Goal: Information Seeking & Learning: Check status

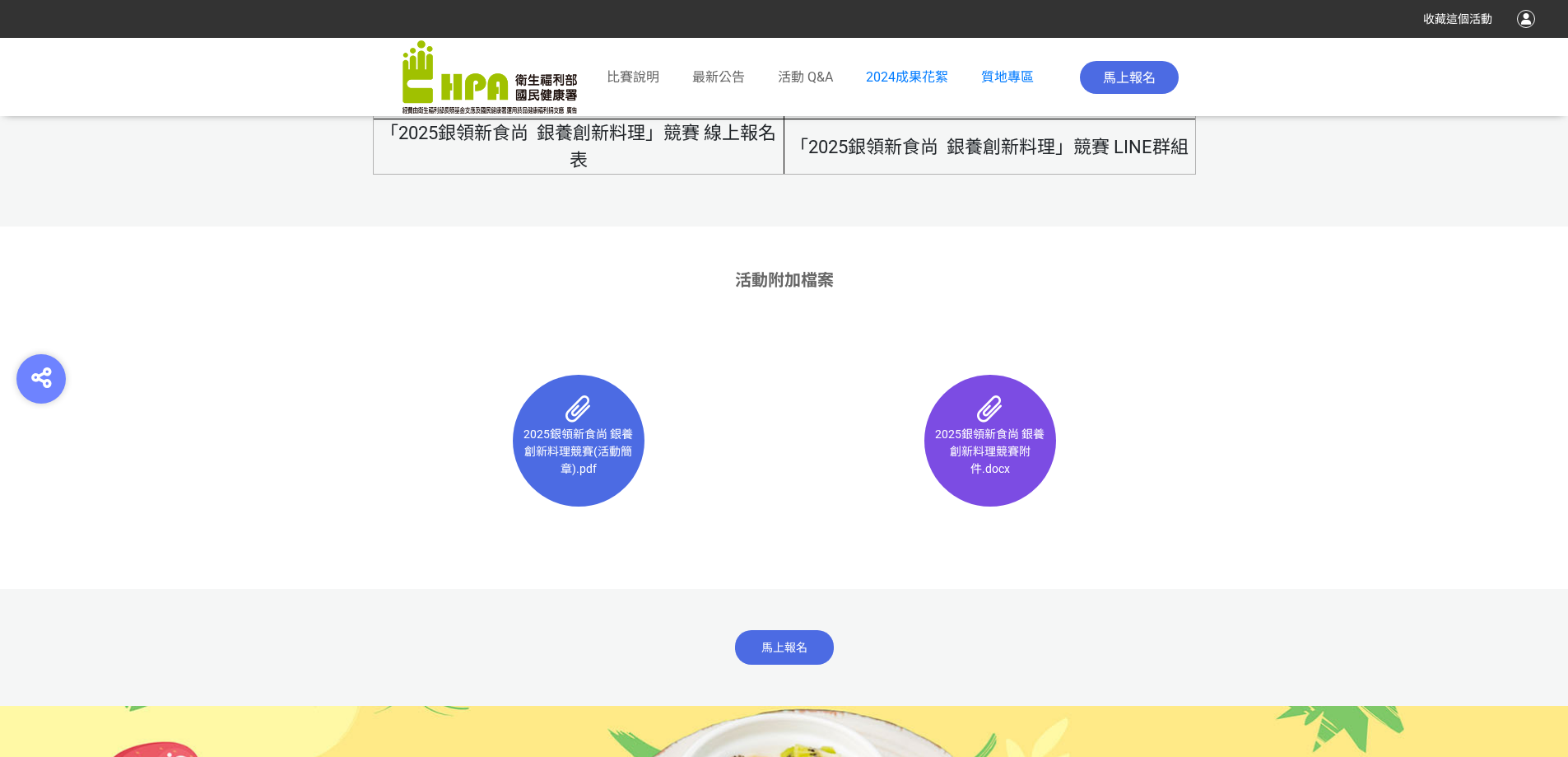
scroll to position [10053, 0]
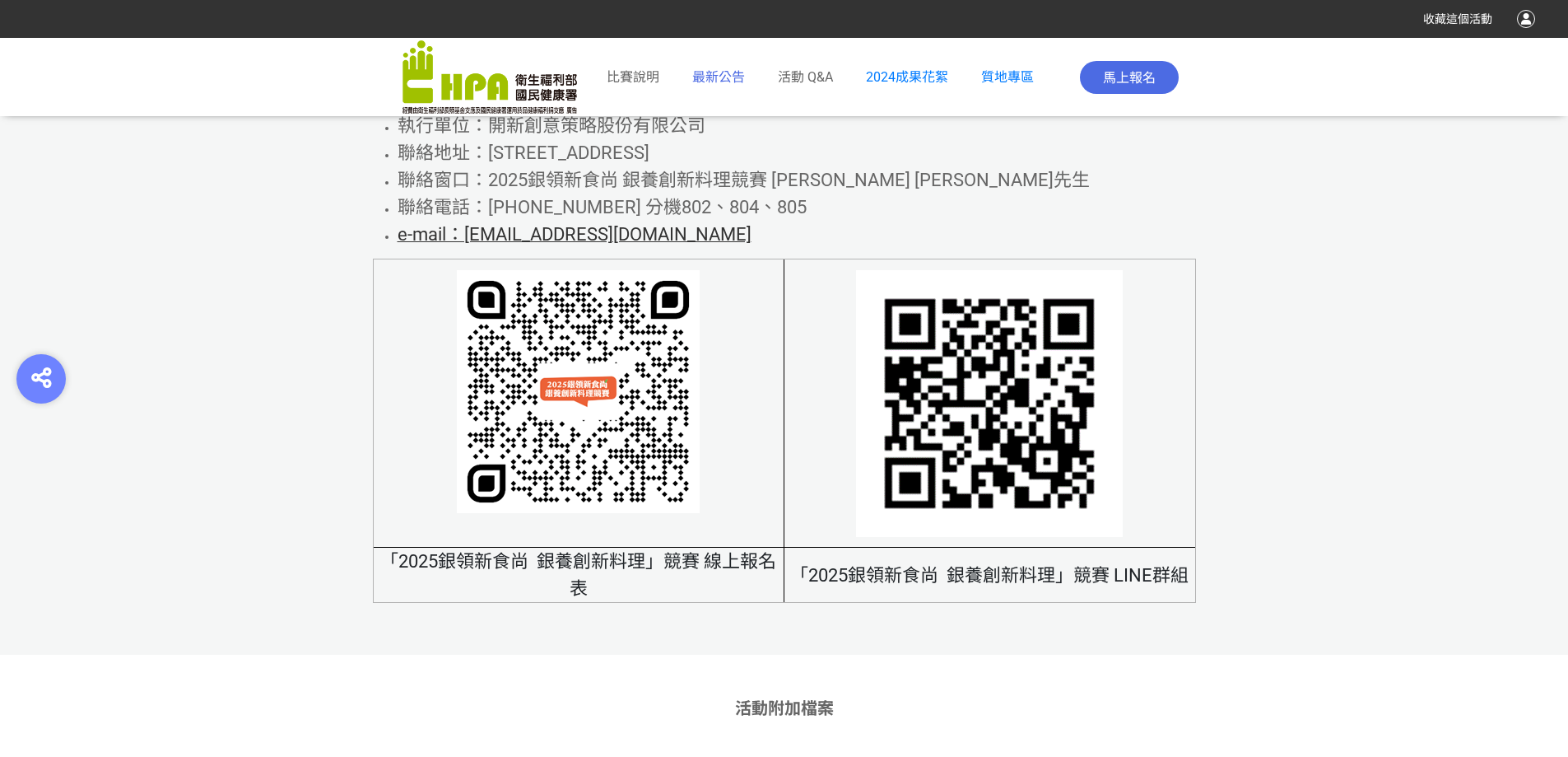
click at [726, 69] on span "最新公告" at bounding box center [718, 76] width 52 height 16
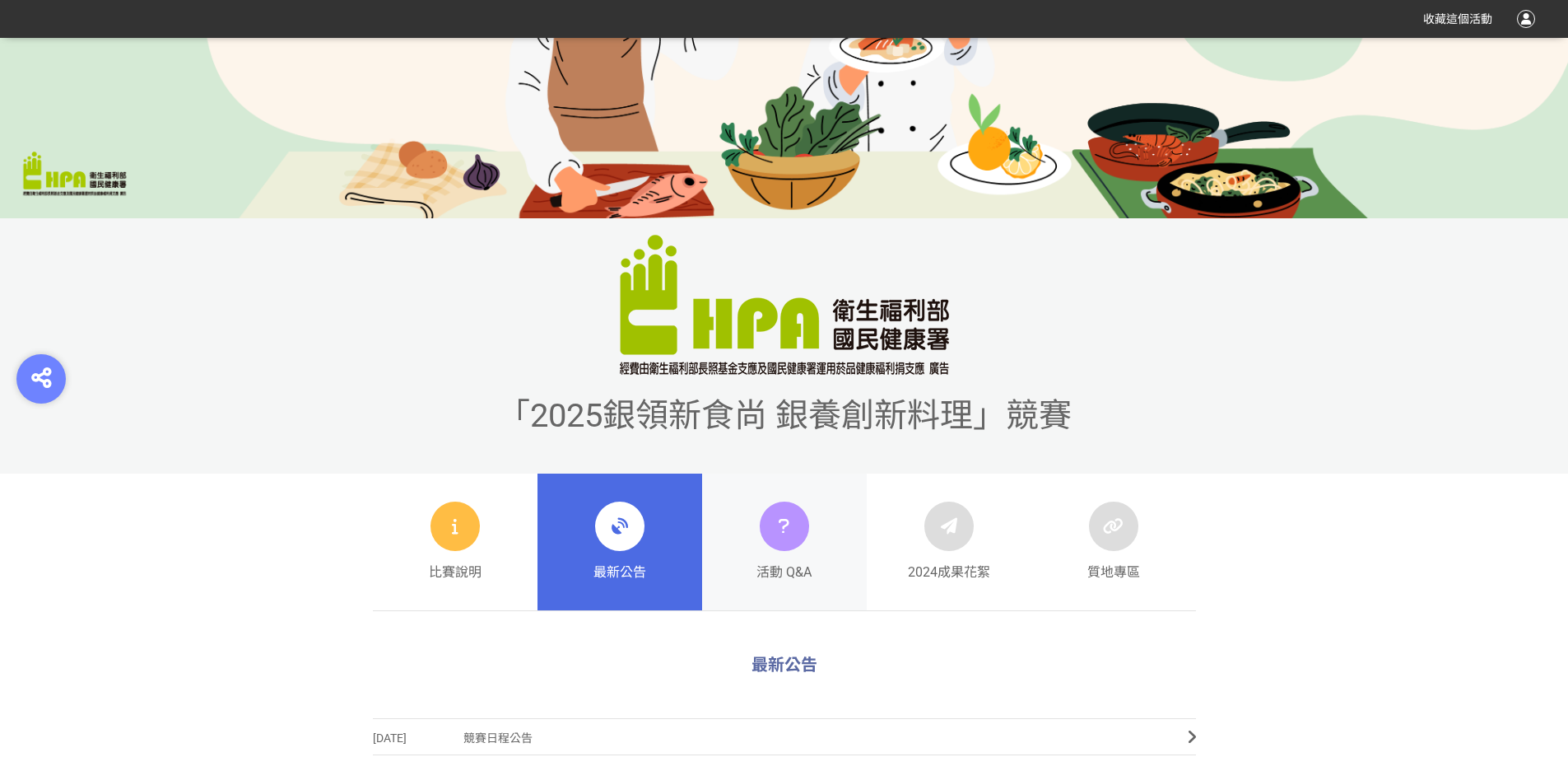
scroll to position [577, 0]
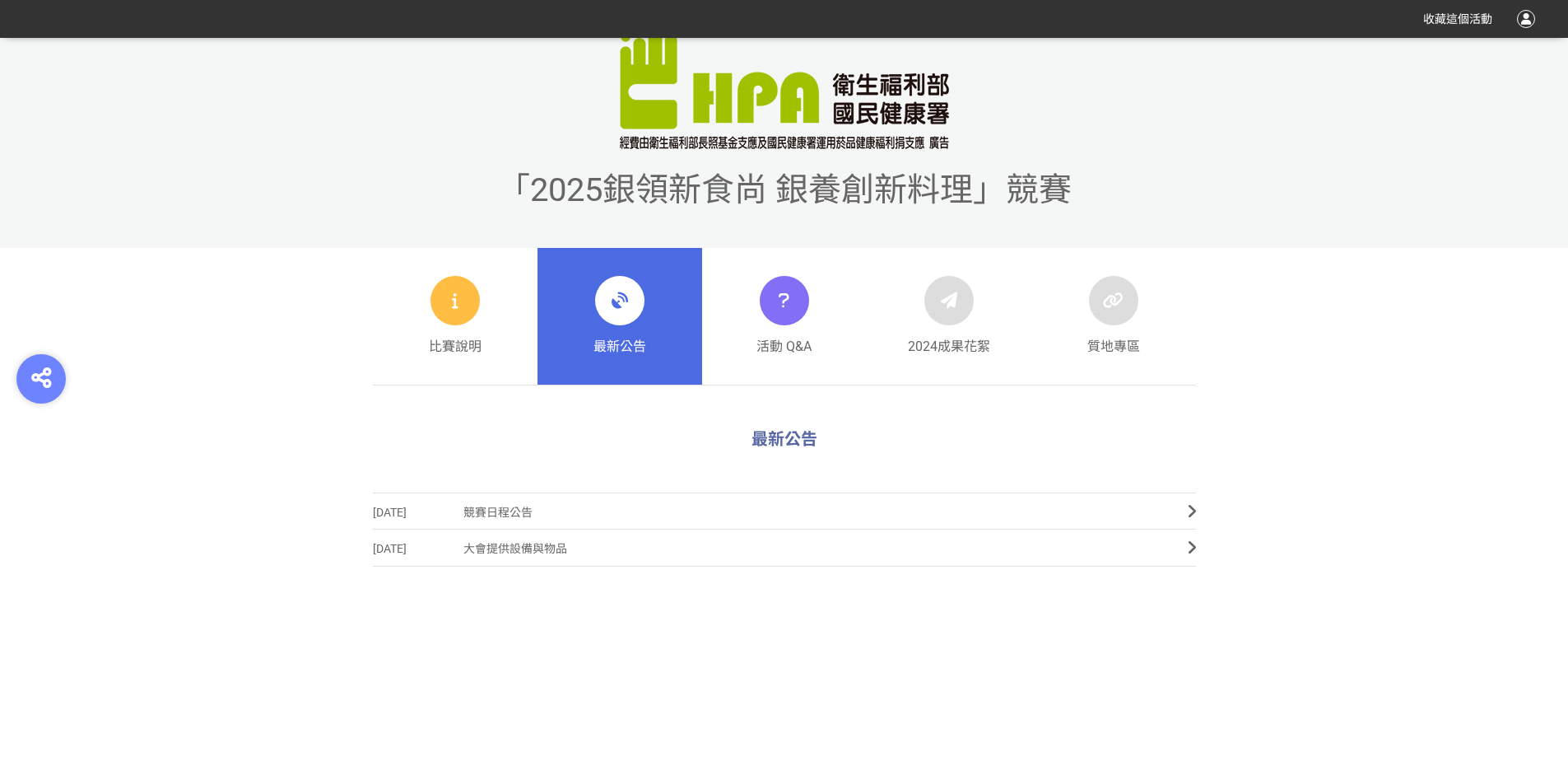
click at [506, 519] on span "競賽日程公告" at bounding box center [813, 512] width 700 height 37
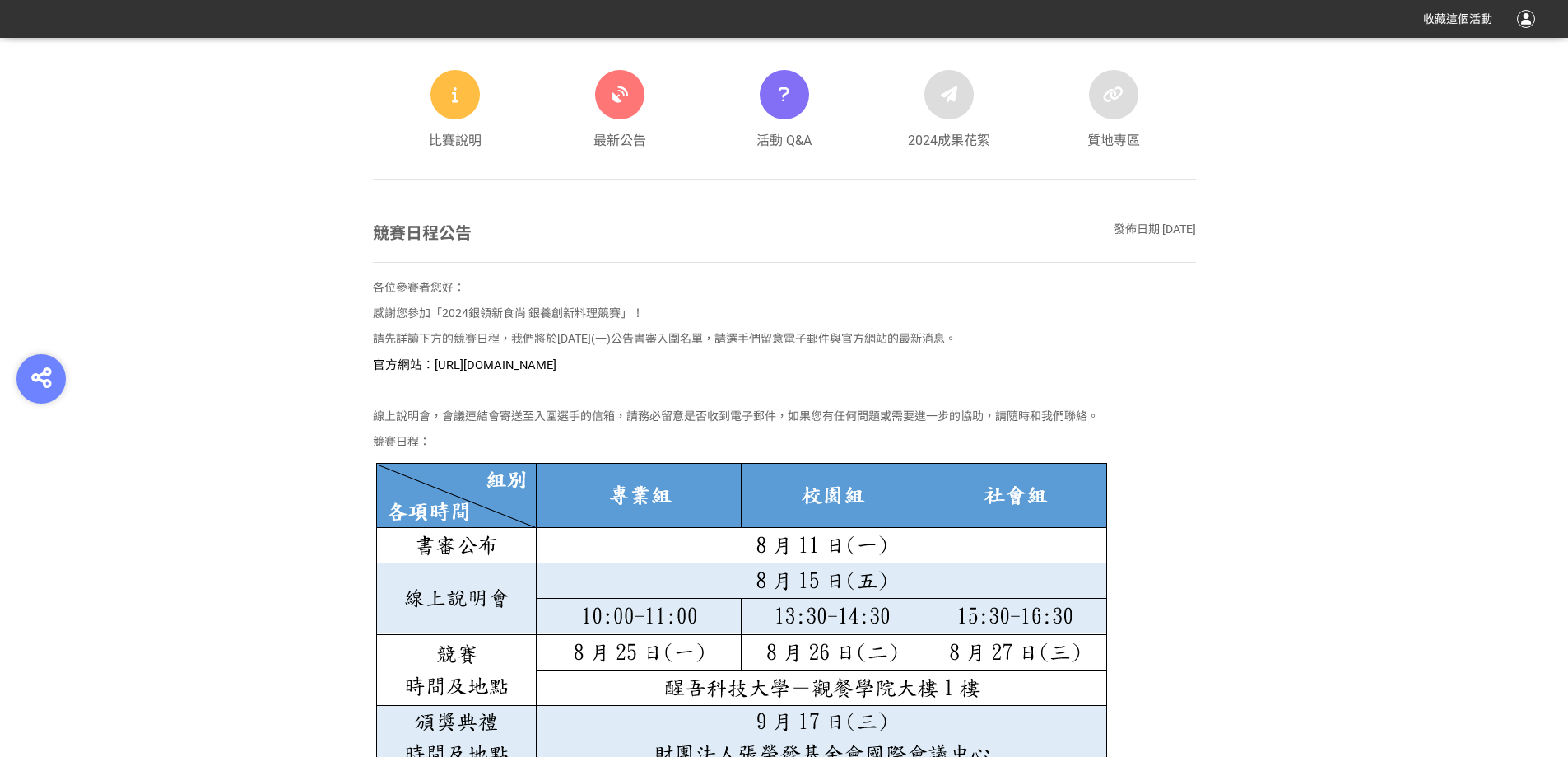
scroll to position [741, 0]
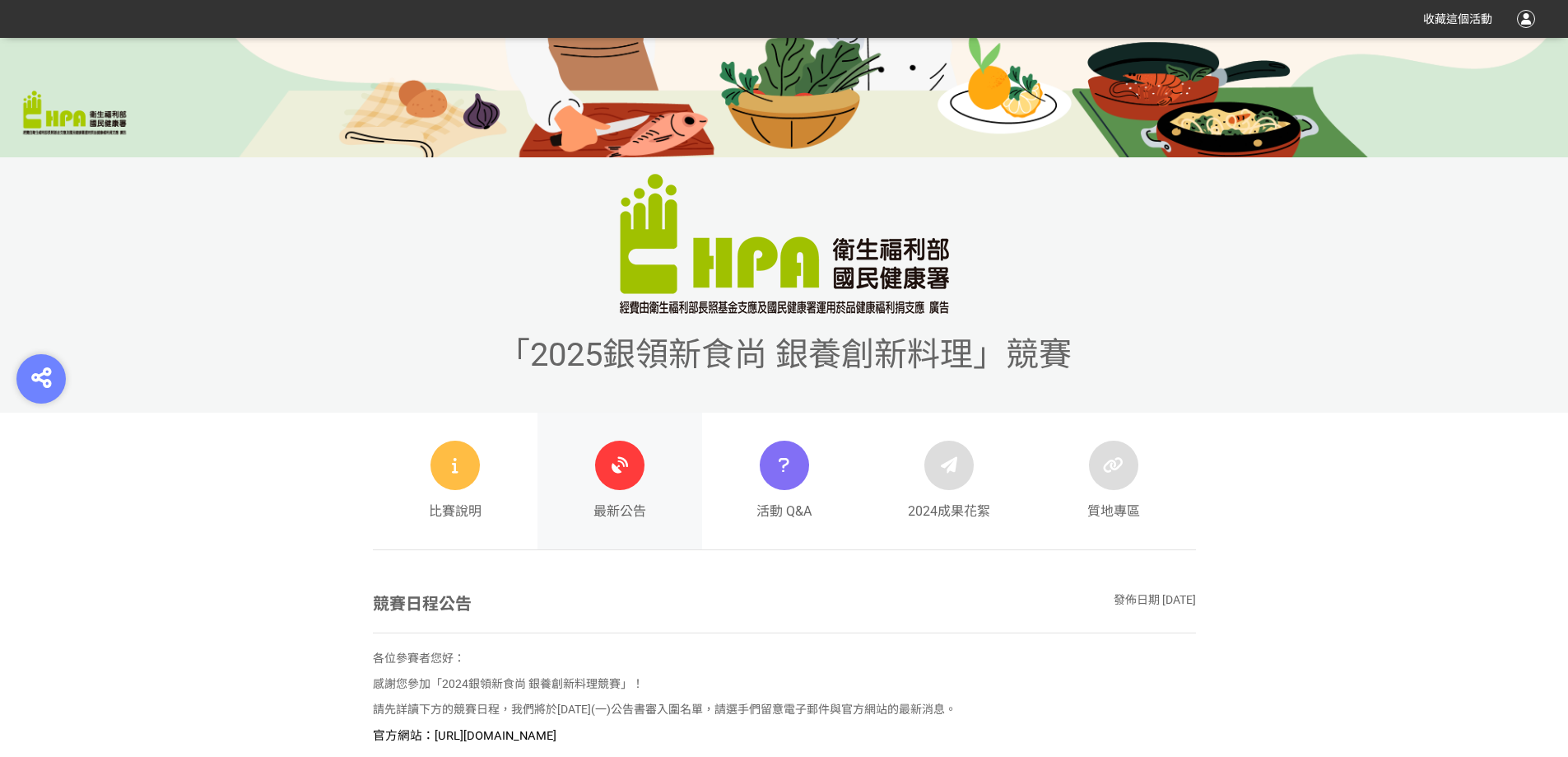
click at [620, 492] on div "最新公告" at bounding box center [619, 481] width 52 height 81
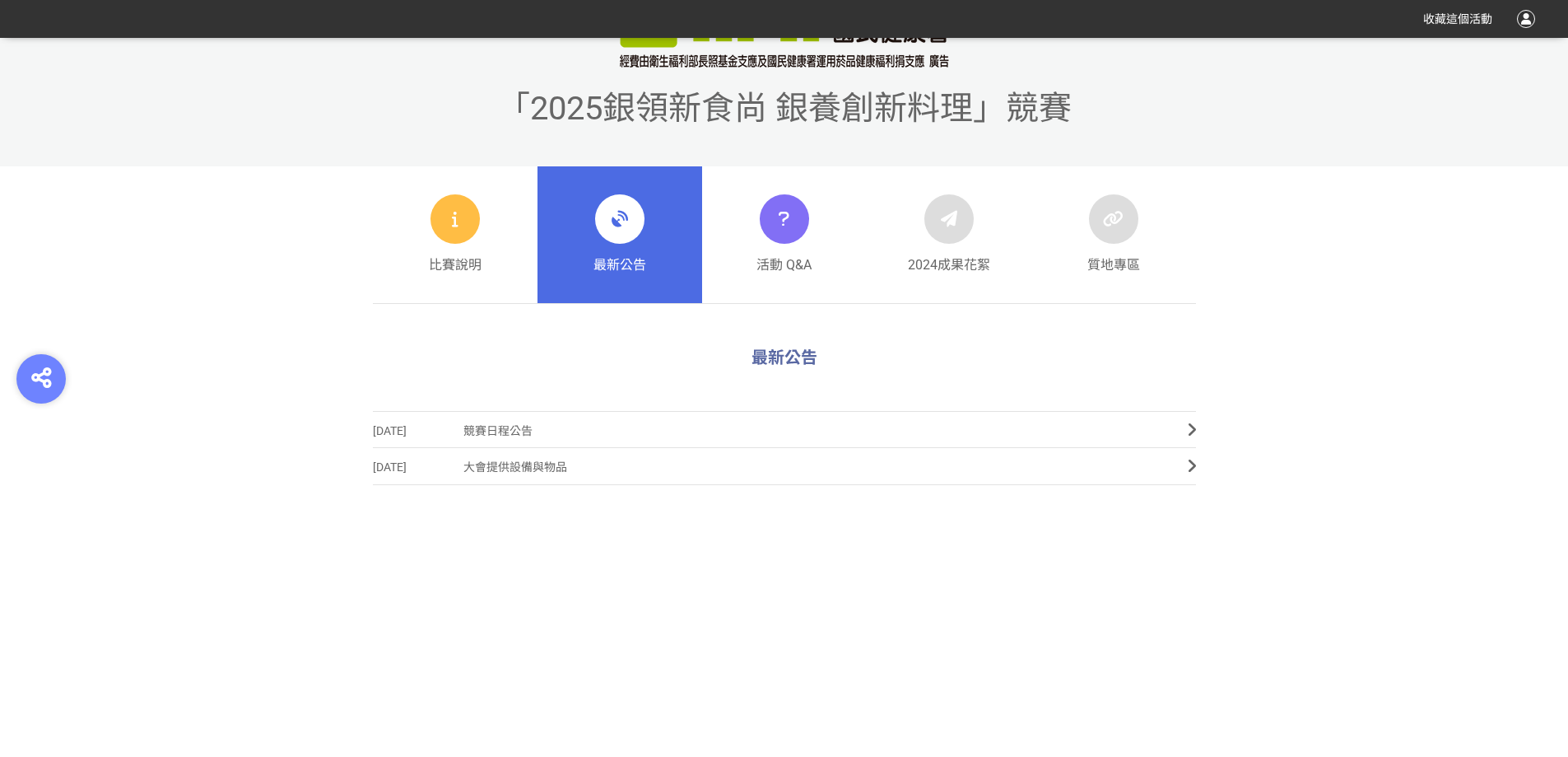
scroll to position [659, 0]
click at [558, 429] on span "競賽日程公告" at bounding box center [813, 430] width 700 height 37
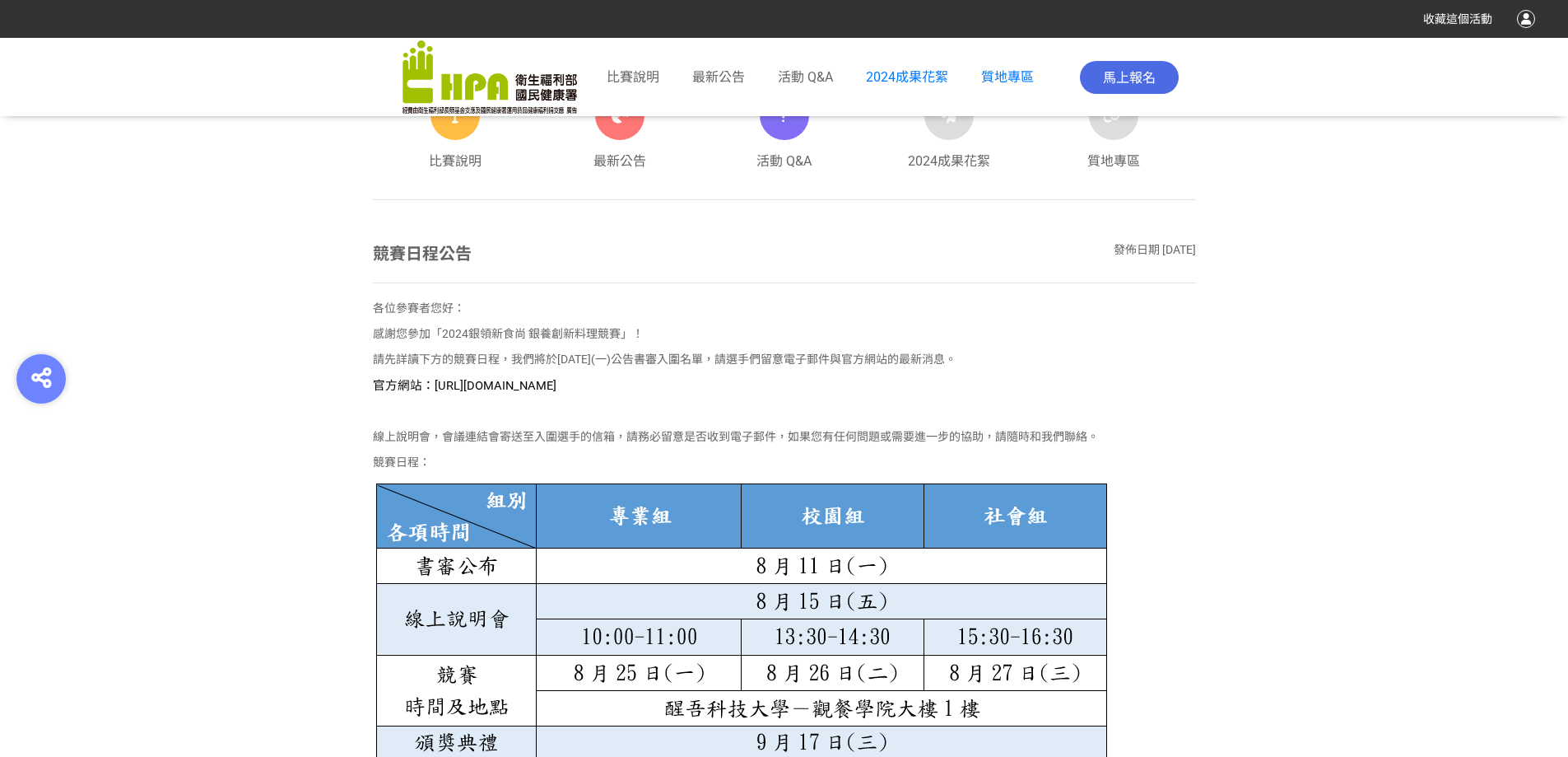
scroll to position [823, 0]
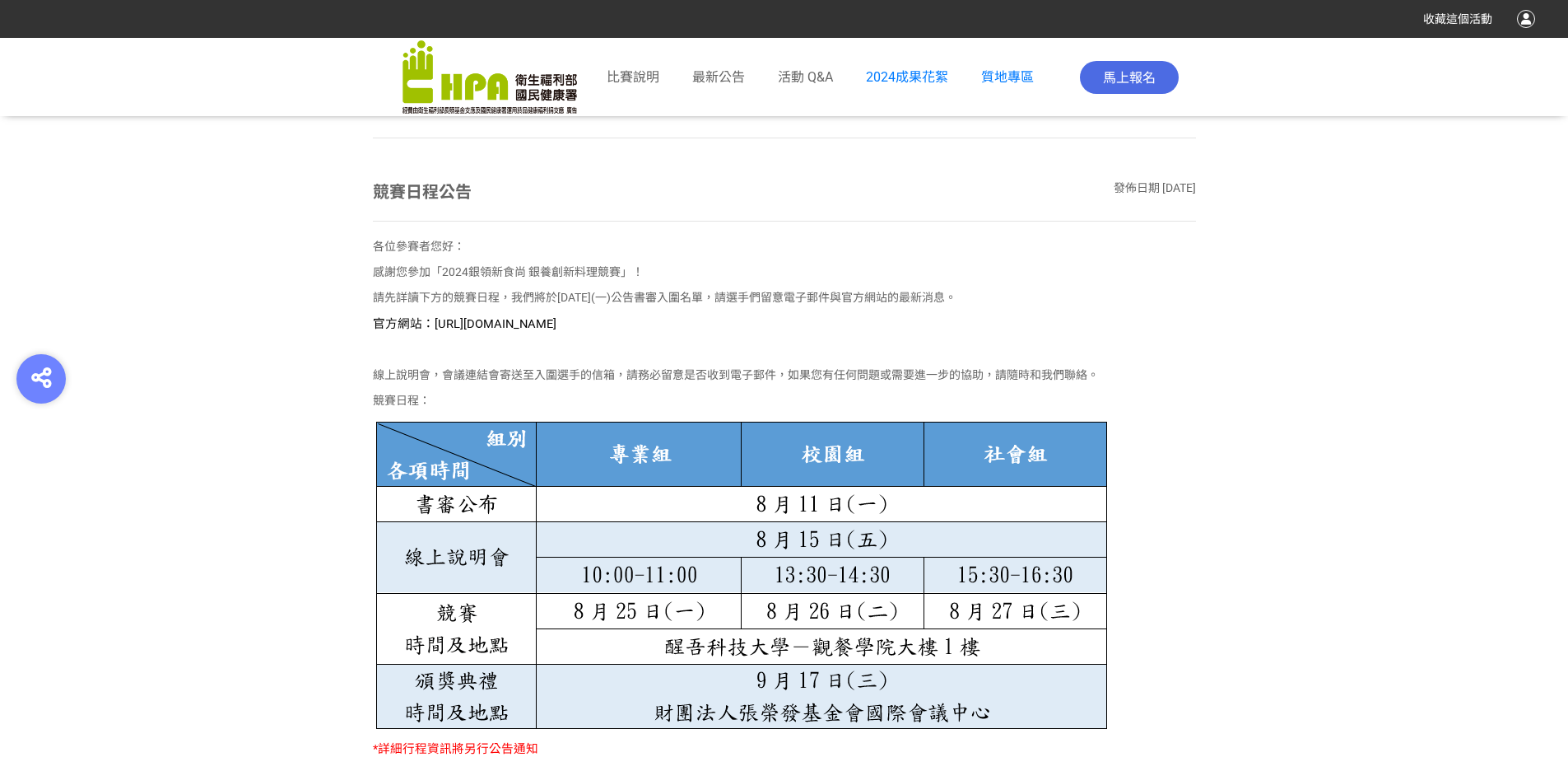
drag, startPoint x: 526, startPoint y: 302, endPoint x: 717, endPoint y: 315, distance: 191.4
click at [717, 315] on div "各位參賽者您好： 感謝您參加「2024銀領新食尚 銀養創新料理競賽」！ 請先詳讀下方的競賽日程，我們將於[DATE](一)公告書審入圍名單，請選手們留意電子郵…" at bounding box center [784, 514] width 823 height 553
click at [807, 337] on div "各位參賽者您好： 感謝您參加「2024銀領新食尚 銀養創新料理競賽」！ 請先詳讀下方的競賽日程，我們將於[DATE](一)公告書審入圍名單，請選手們留意電子郵…" at bounding box center [784, 514] width 823 height 553
drag, startPoint x: 783, startPoint y: 282, endPoint x: 921, endPoint y: 282, distance: 138.0
click at [921, 282] on div "各位參賽者您好： 感謝您參加「2024銀領新食尚 銀養創新料理競賽」！ 請先詳讀下方的競賽日程，我們將於[DATE](一)公告書審入圍名單，請選手們留意電子郵…" at bounding box center [784, 514] width 823 height 553
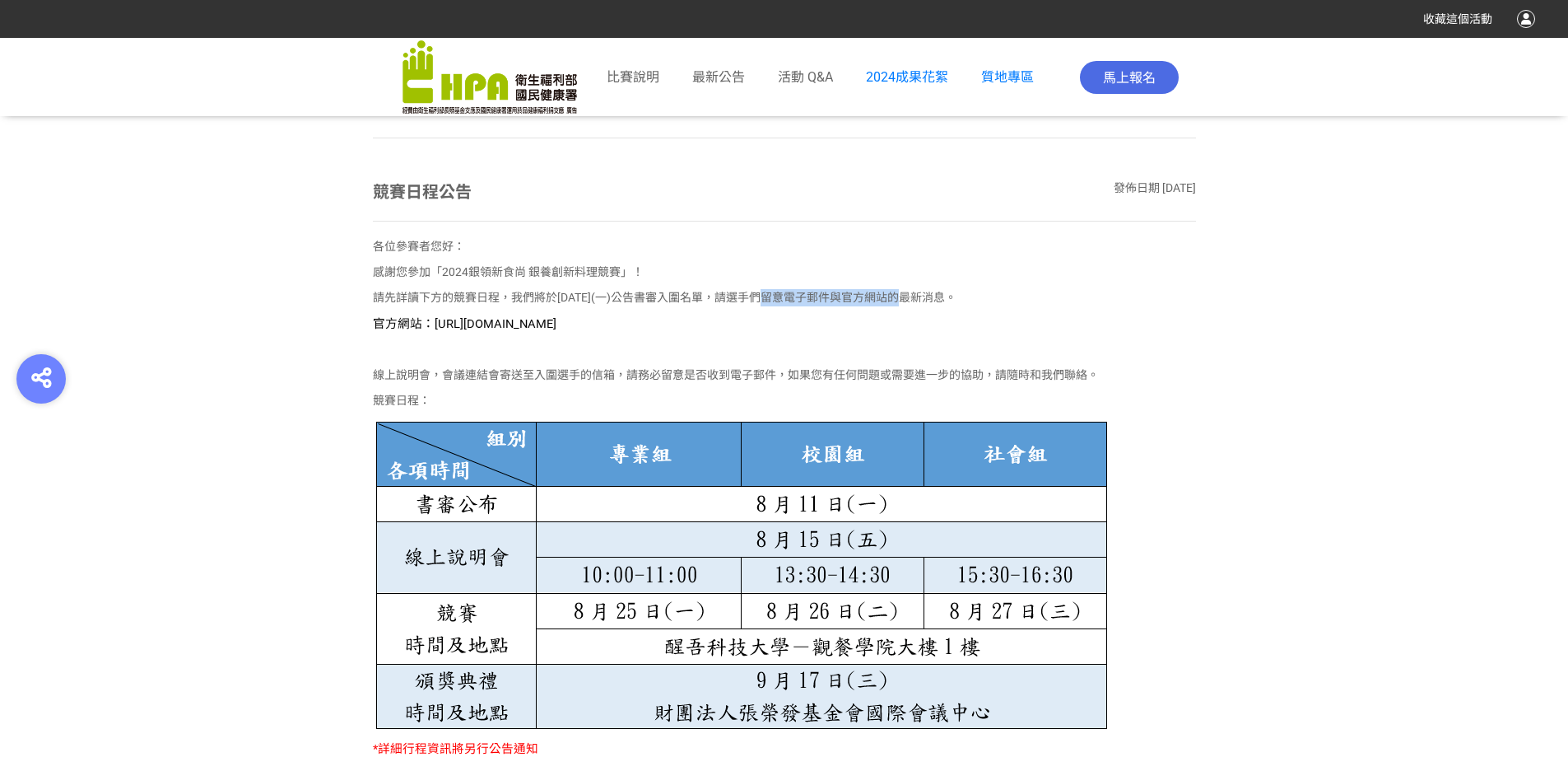
click at [921, 286] on div "各位參賽者您好： 感謝您參加「2024銀領新食尚 銀養創新料理競賽」！ 請先詳讀下方的競賽日程，我們將於[DATE](一)公告書審入圍名單，請選手們留意電子郵…" at bounding box center [784, 514] width 823 height 553
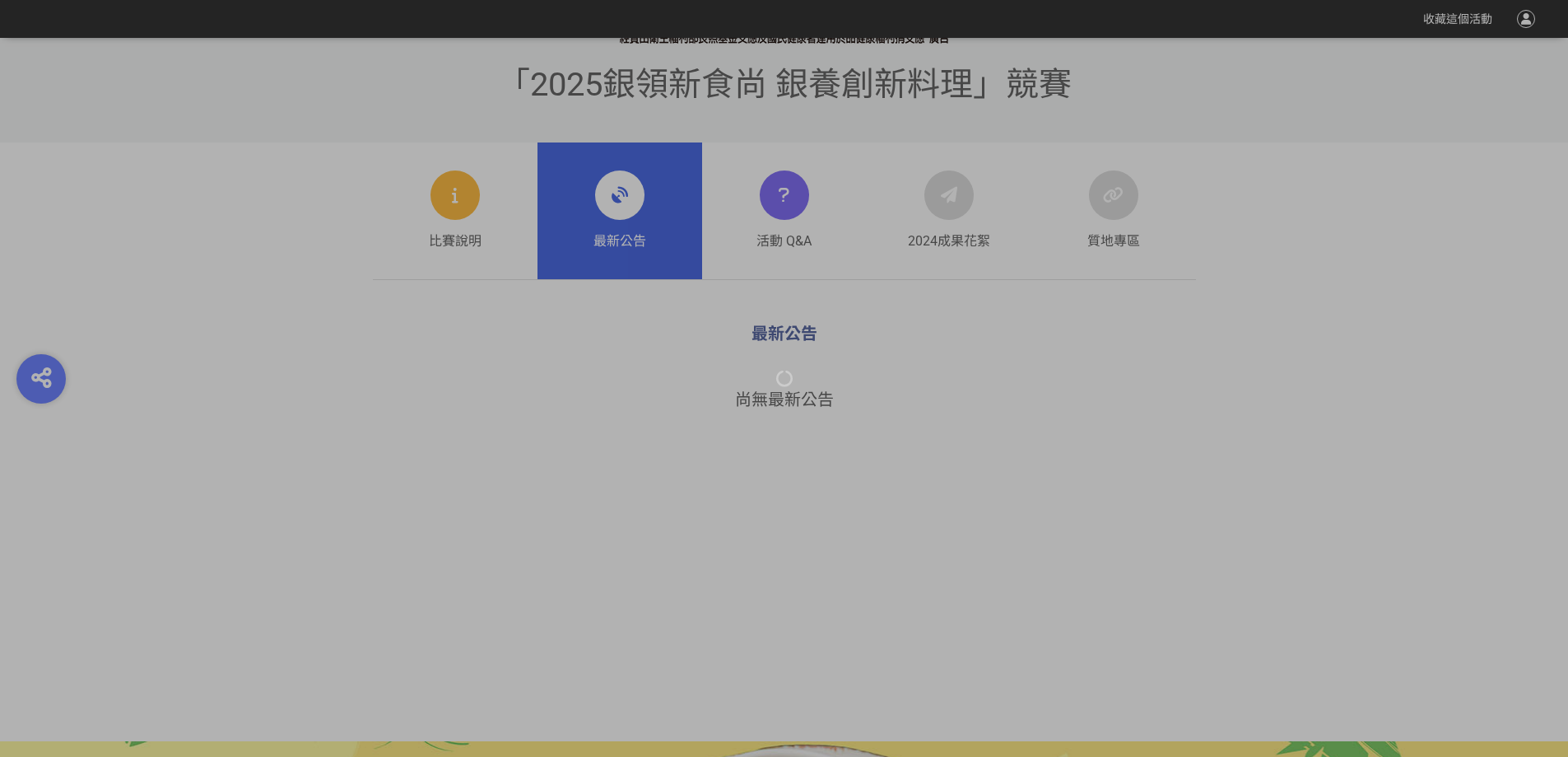
scroll to position [659, 0]
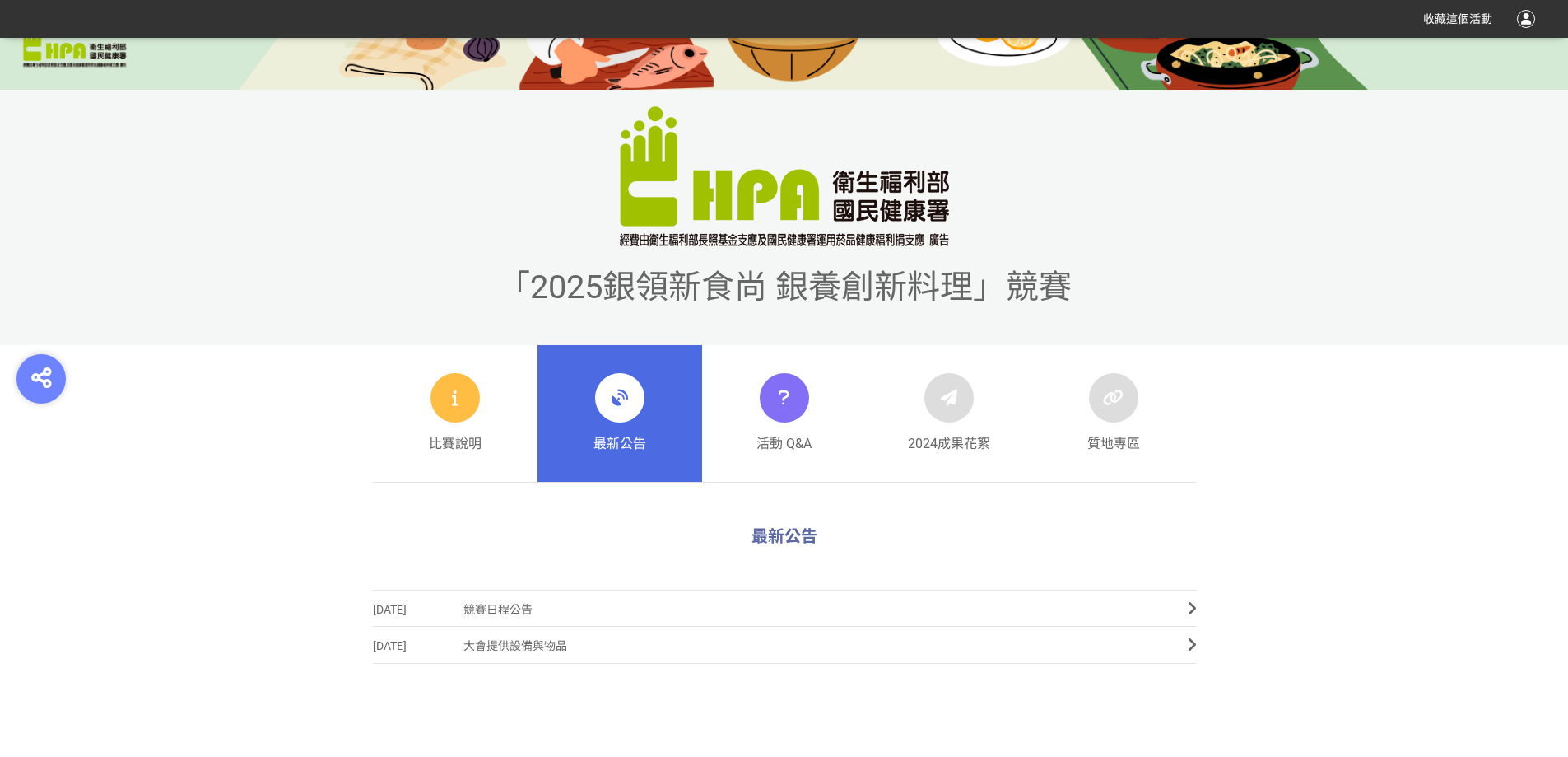
scroll to position [659, 0]
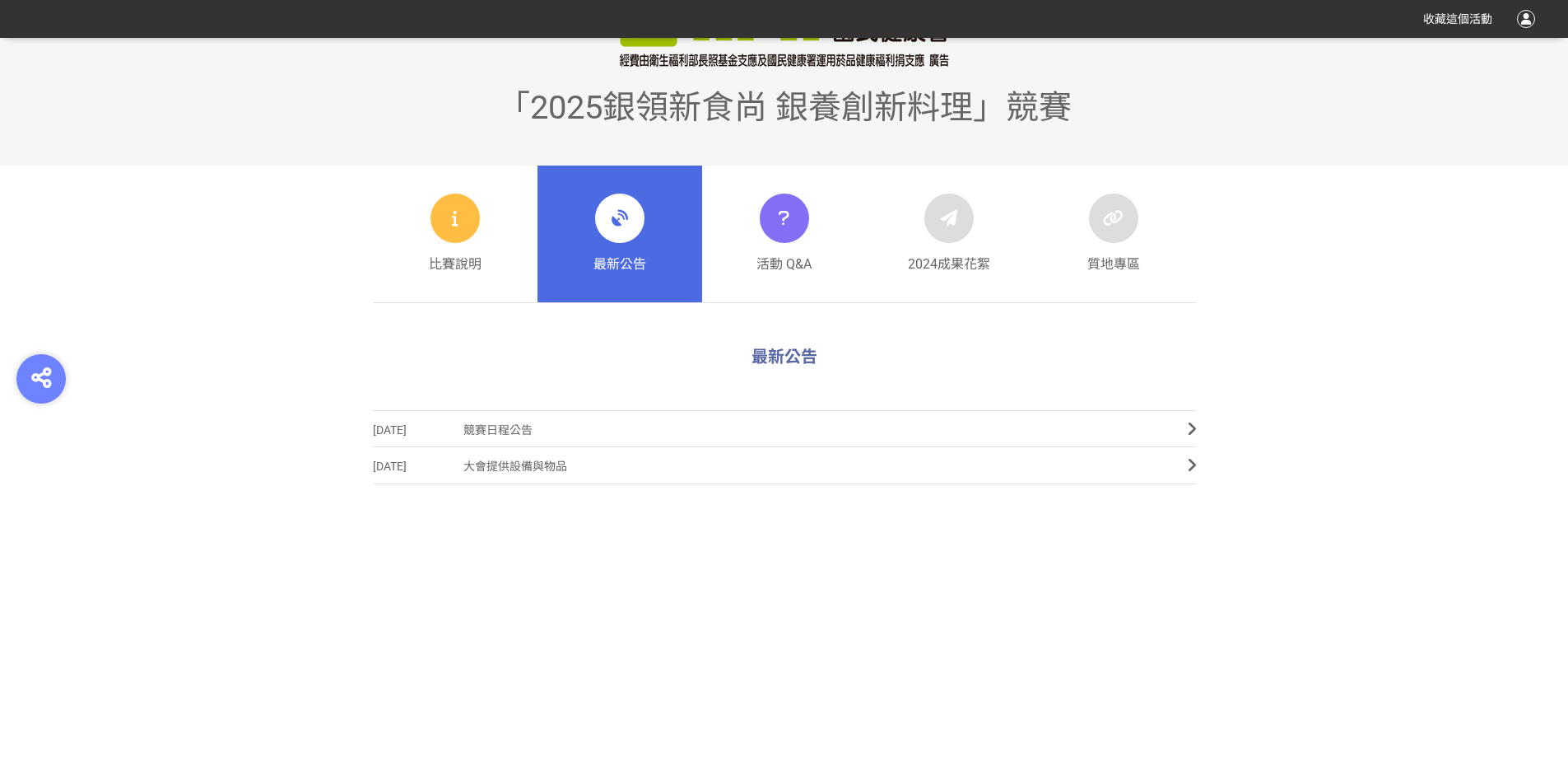
click at [1170, 428] on link "[DATE] 競賽日程公告" at bounding box center [784, 429] width 823 height 37
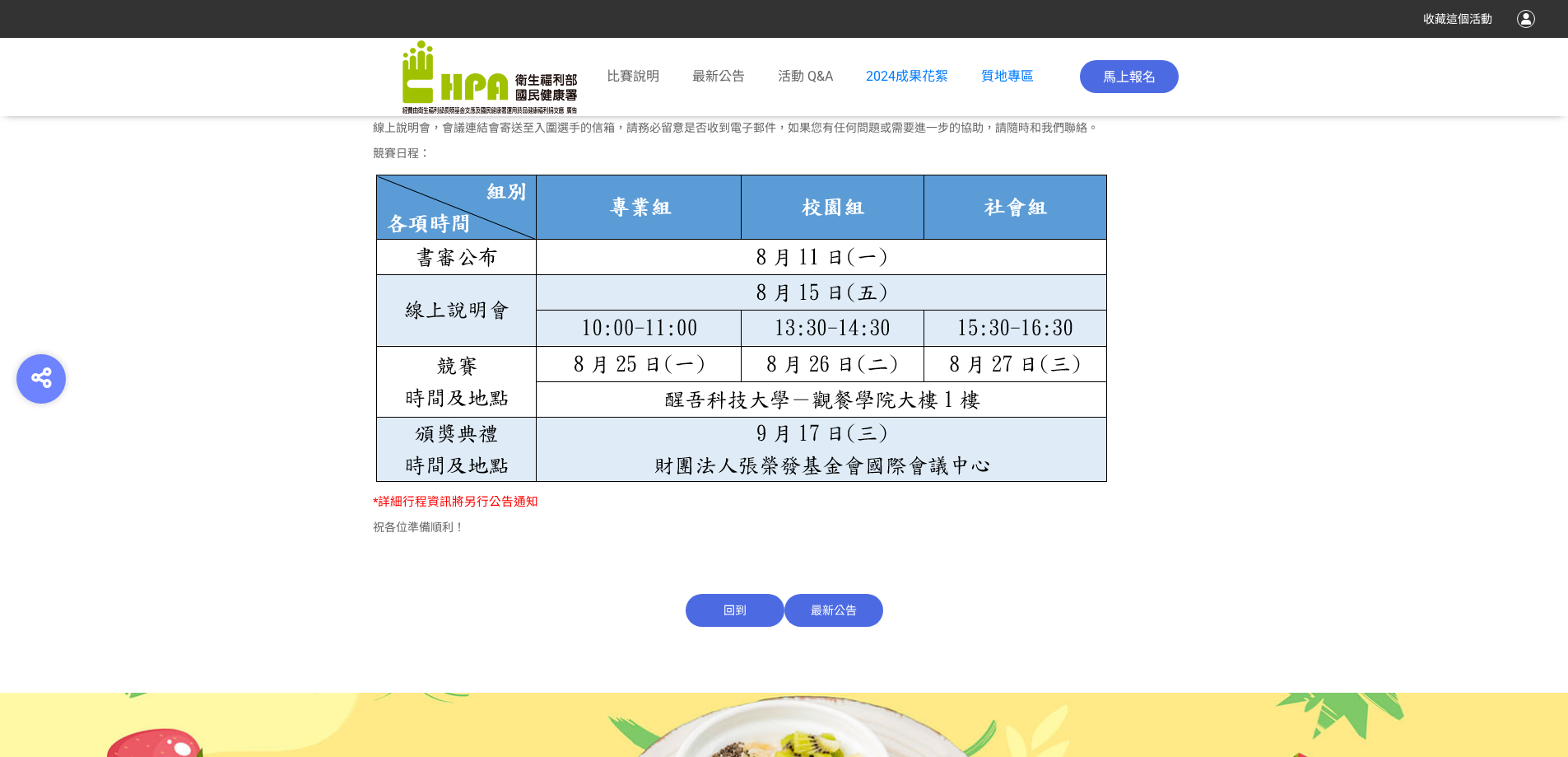
scroll to position [1153, 0]
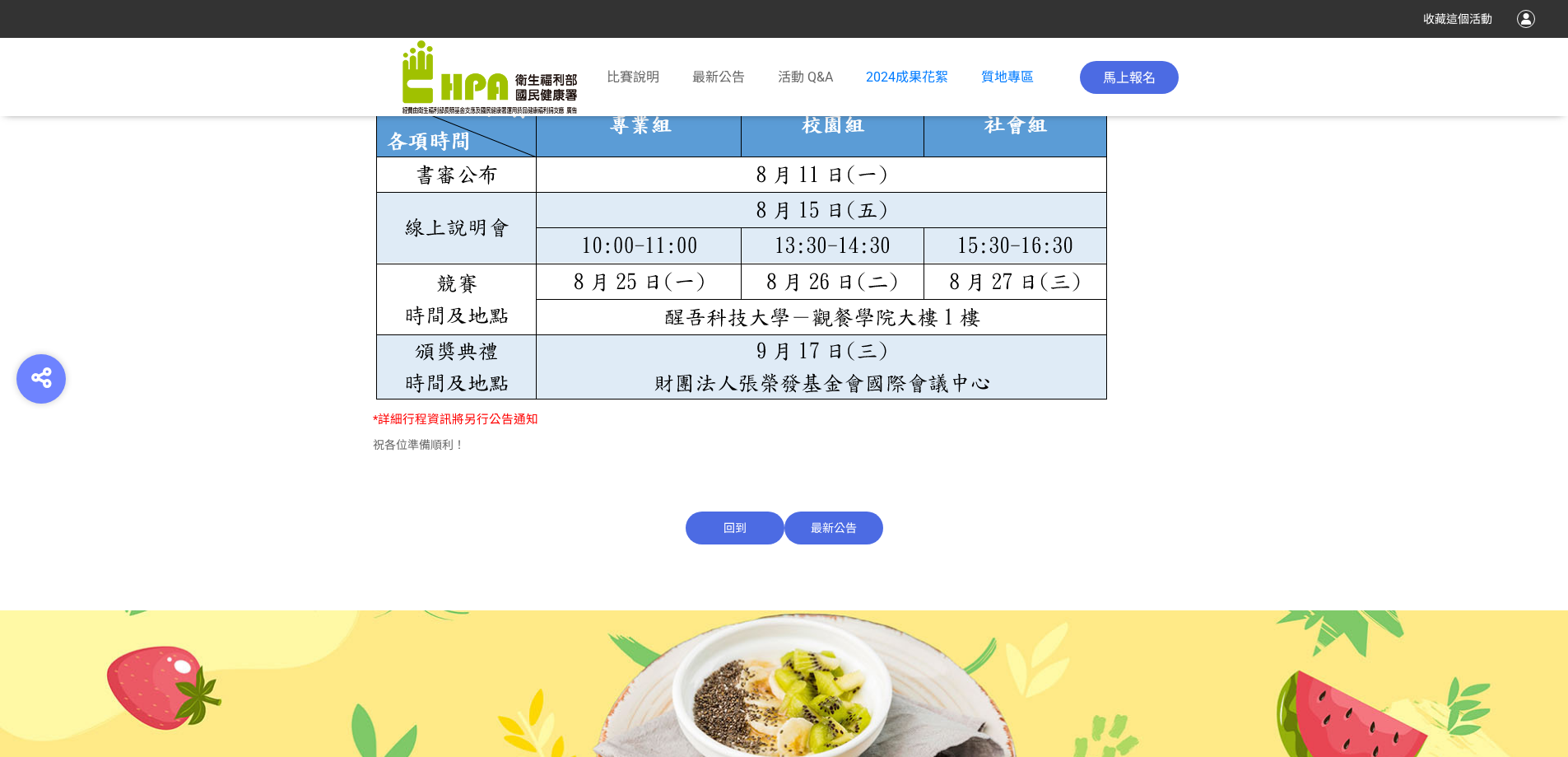
click at [807, 530] on span "最新公告" at bounding box center [833, 528] width 98 height 33
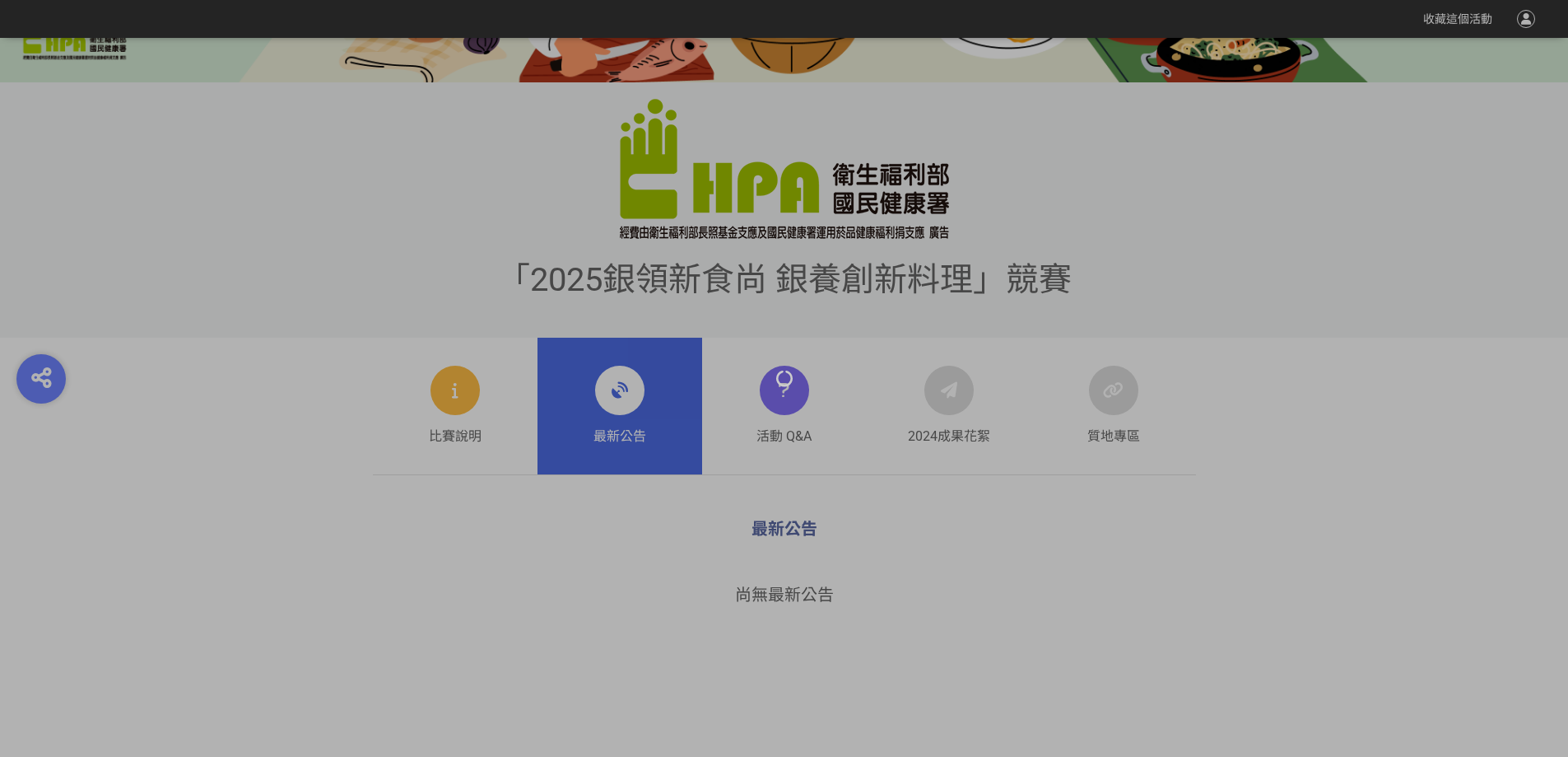
scroll to position [494, 0]
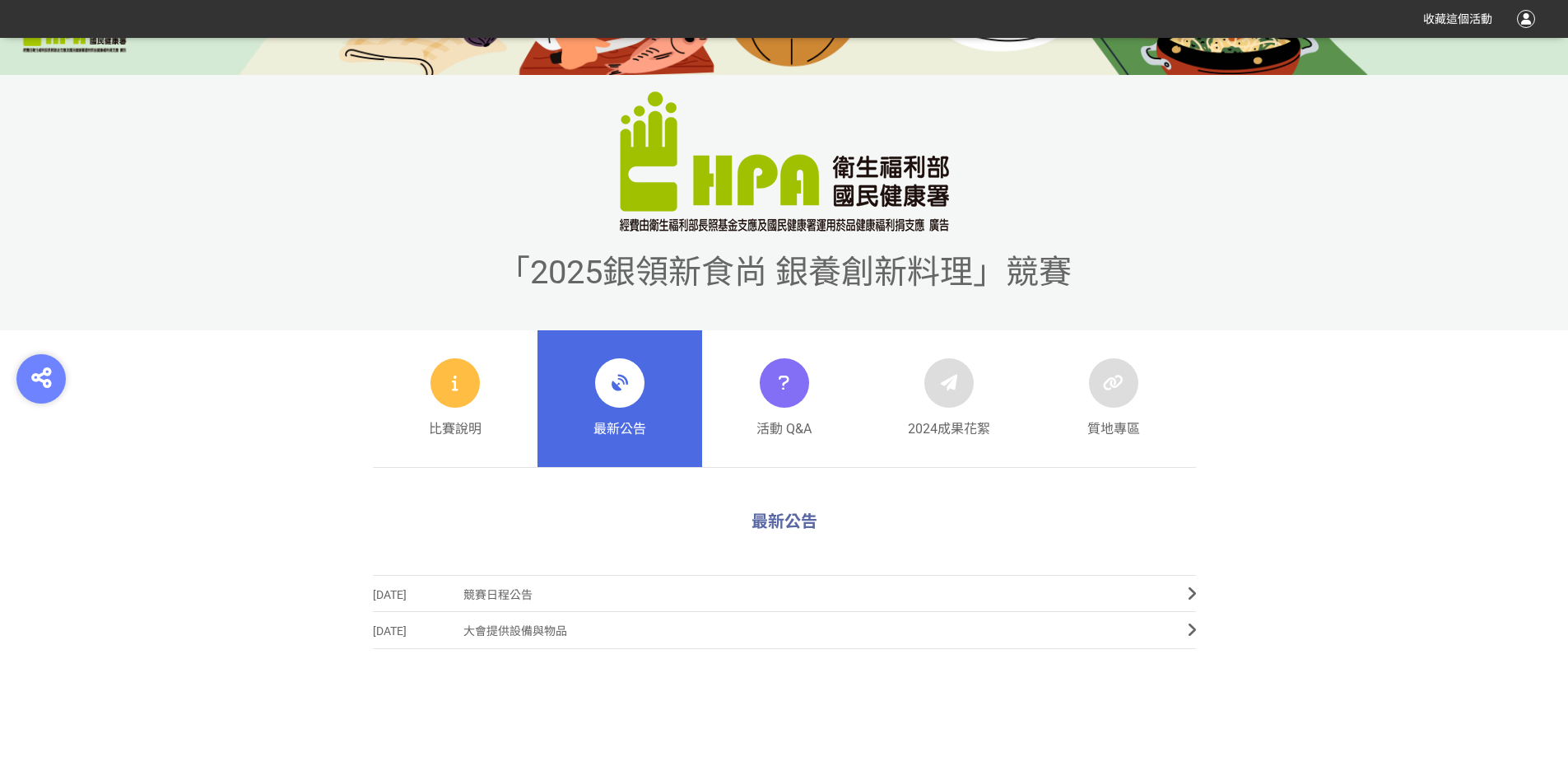
click at [579, 396] on link "最新公告" at bounding box center [619, 398] width 165 height 137
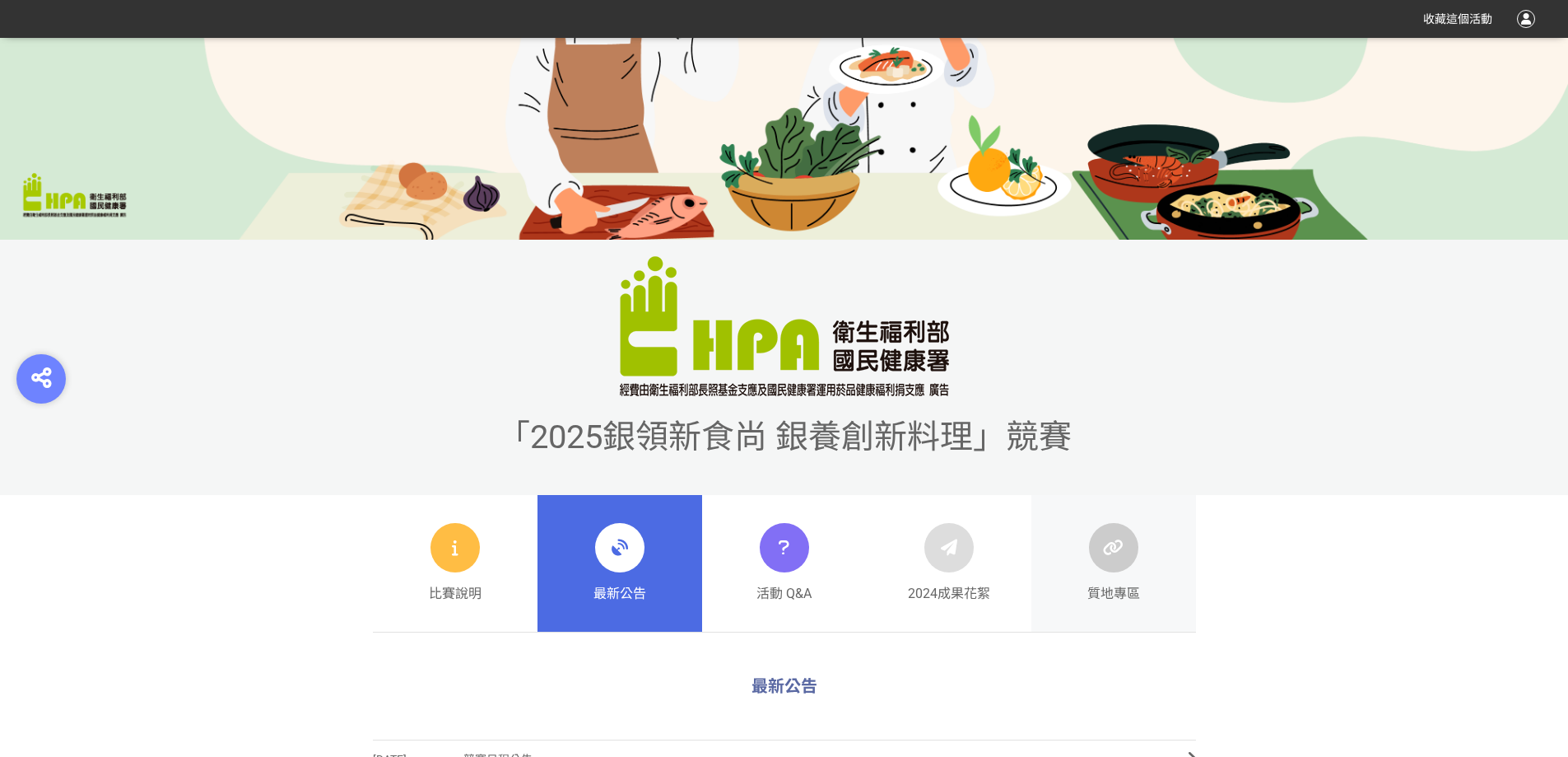
scroll to position [659, 0]
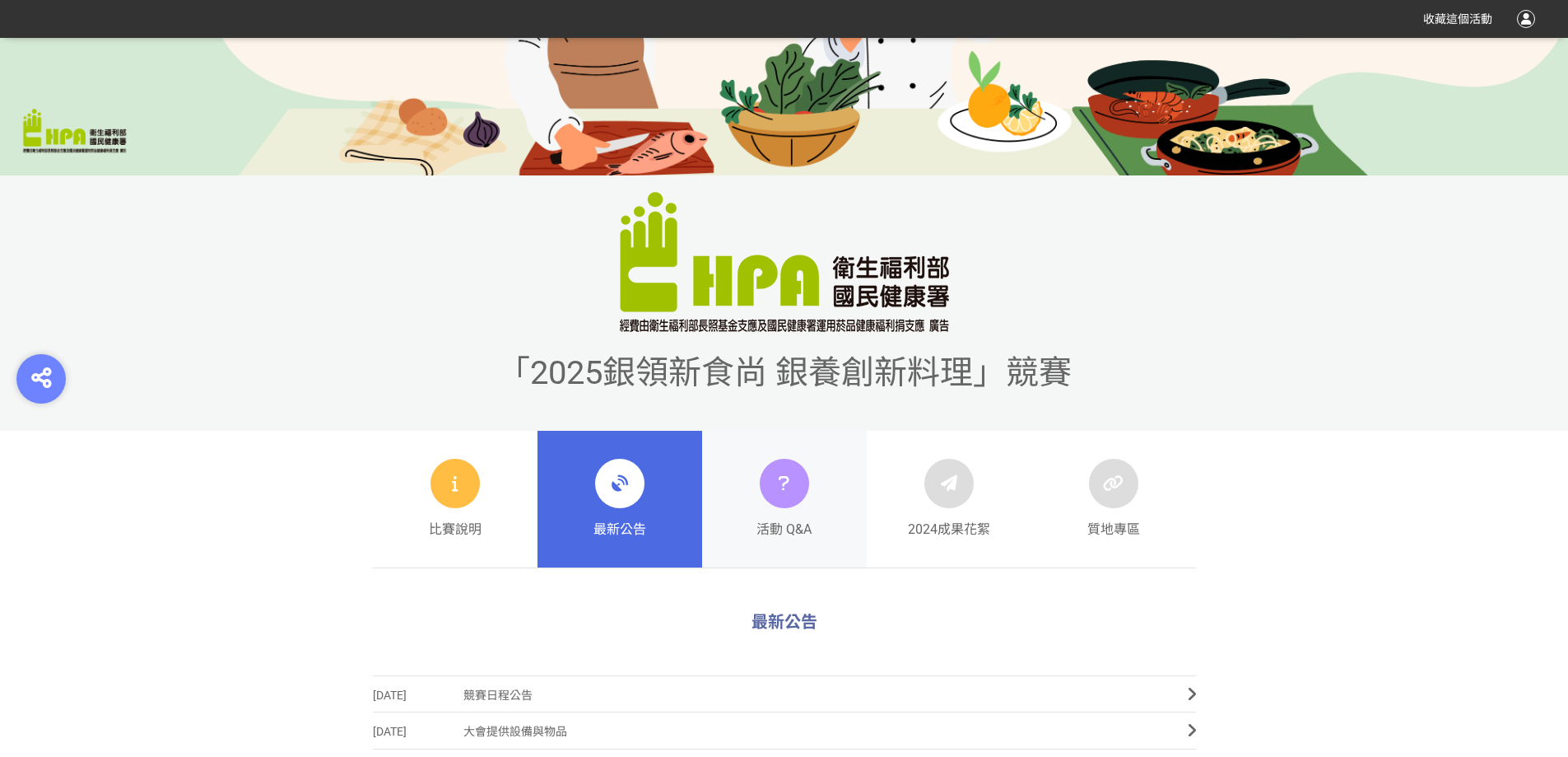
scroll to position [577, 0]
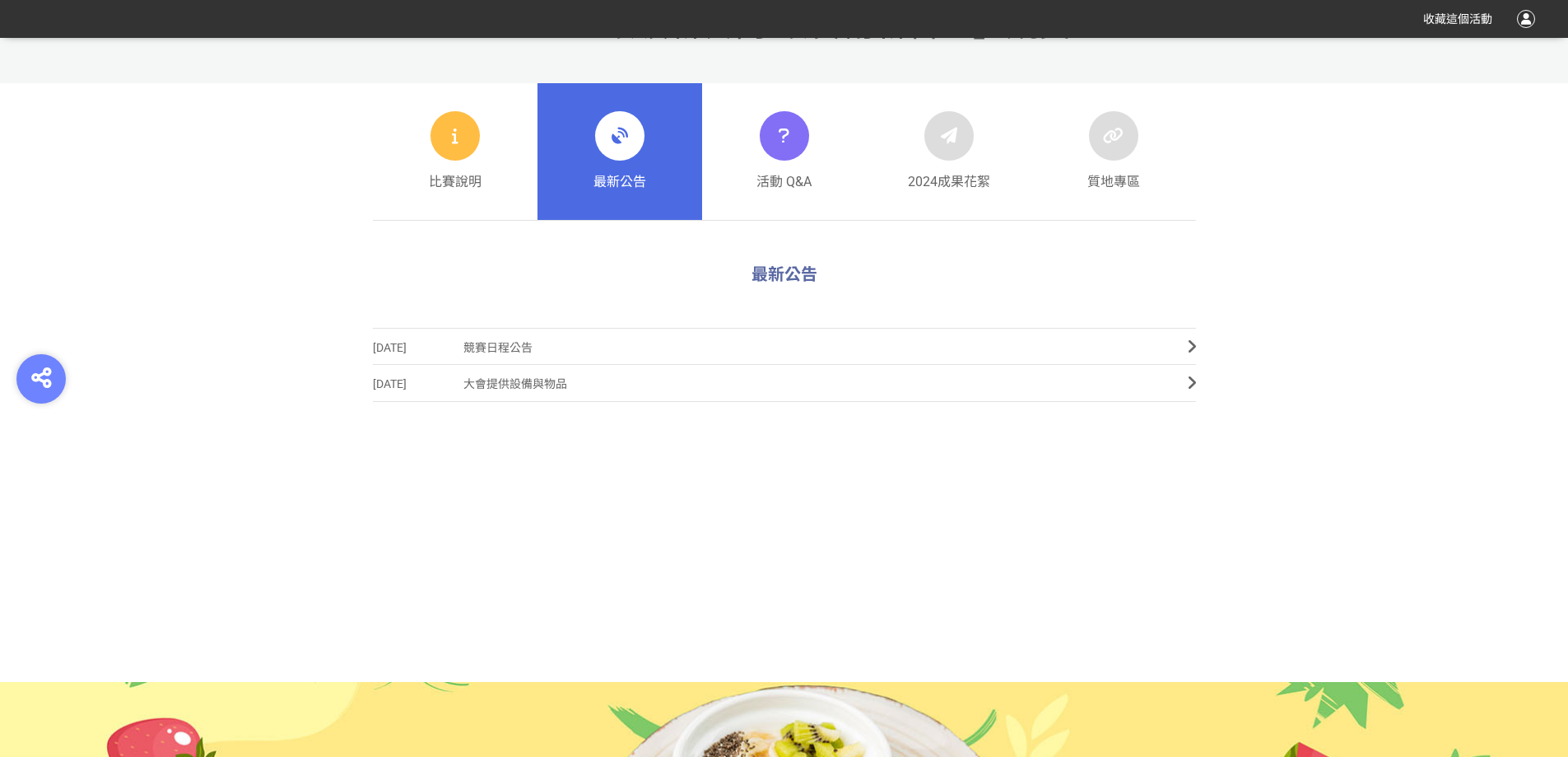
click at [595, 343] on span "競賽日程公告" at bounding box center [813, 348] width 700 height 37
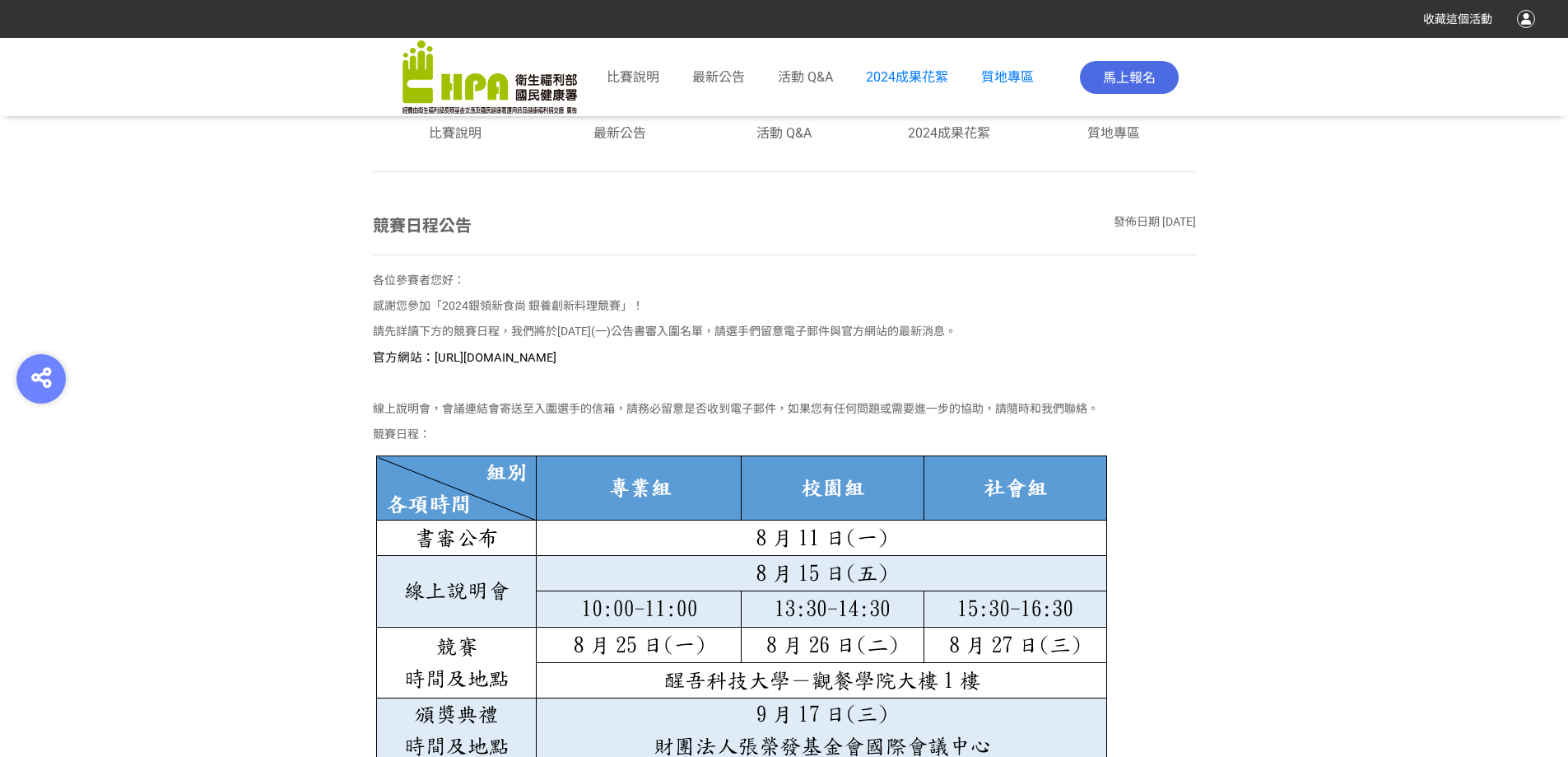
scroll to position [910, 0]
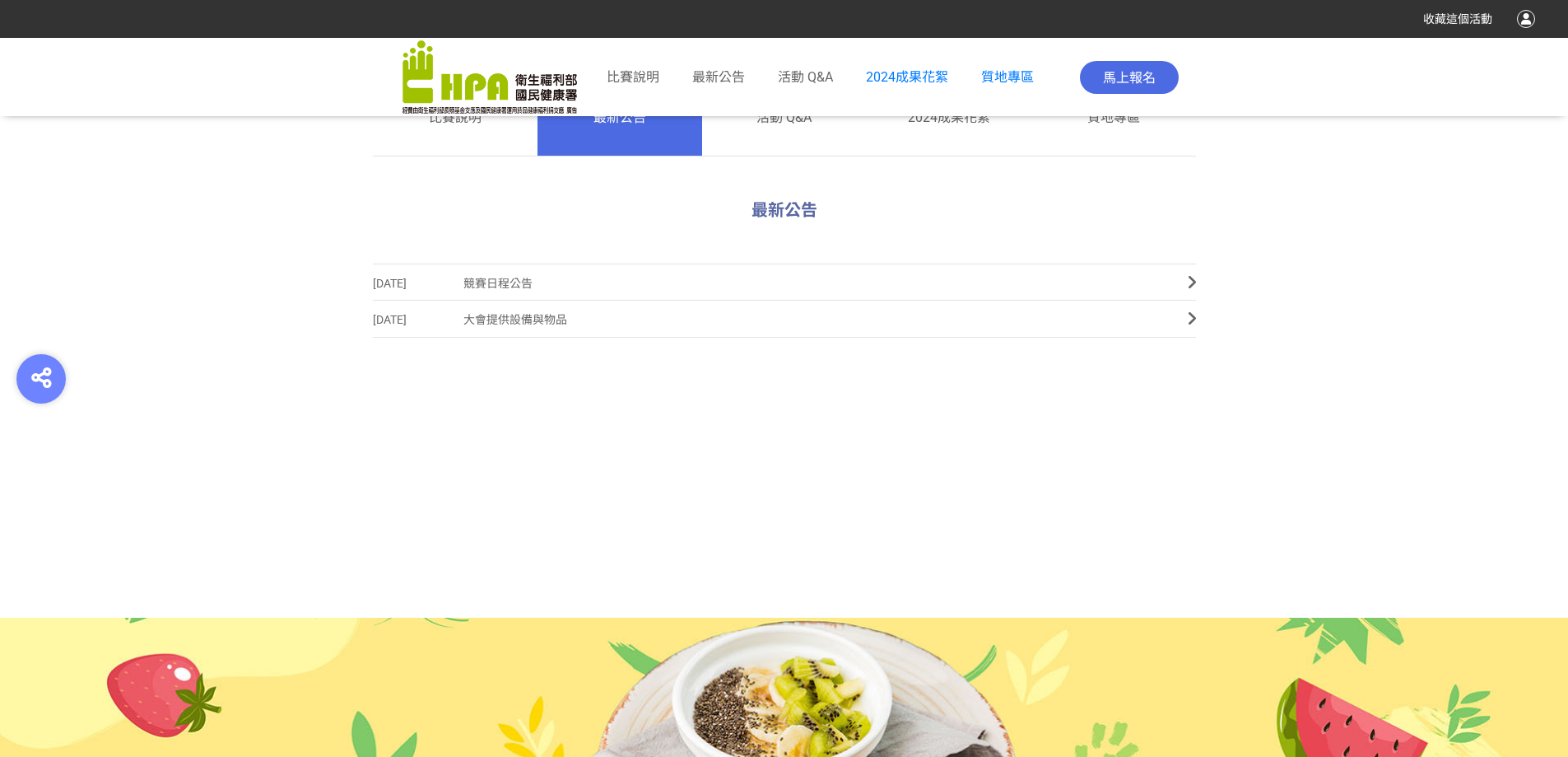
scroll to position [900, 0]
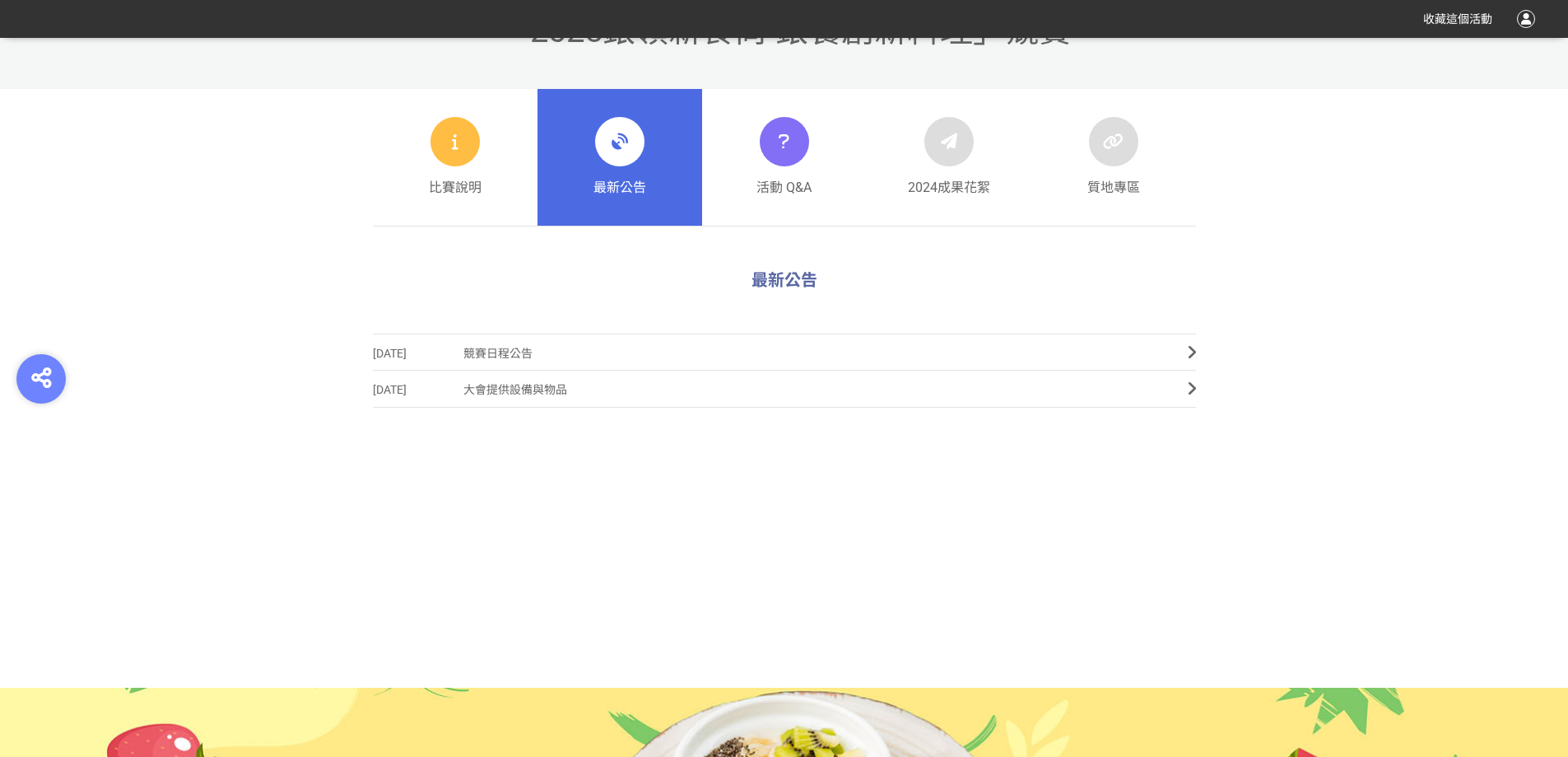
click at [495, 344] on span "競賽日程公告" at bounding box center [813, 353] width 700 height 37
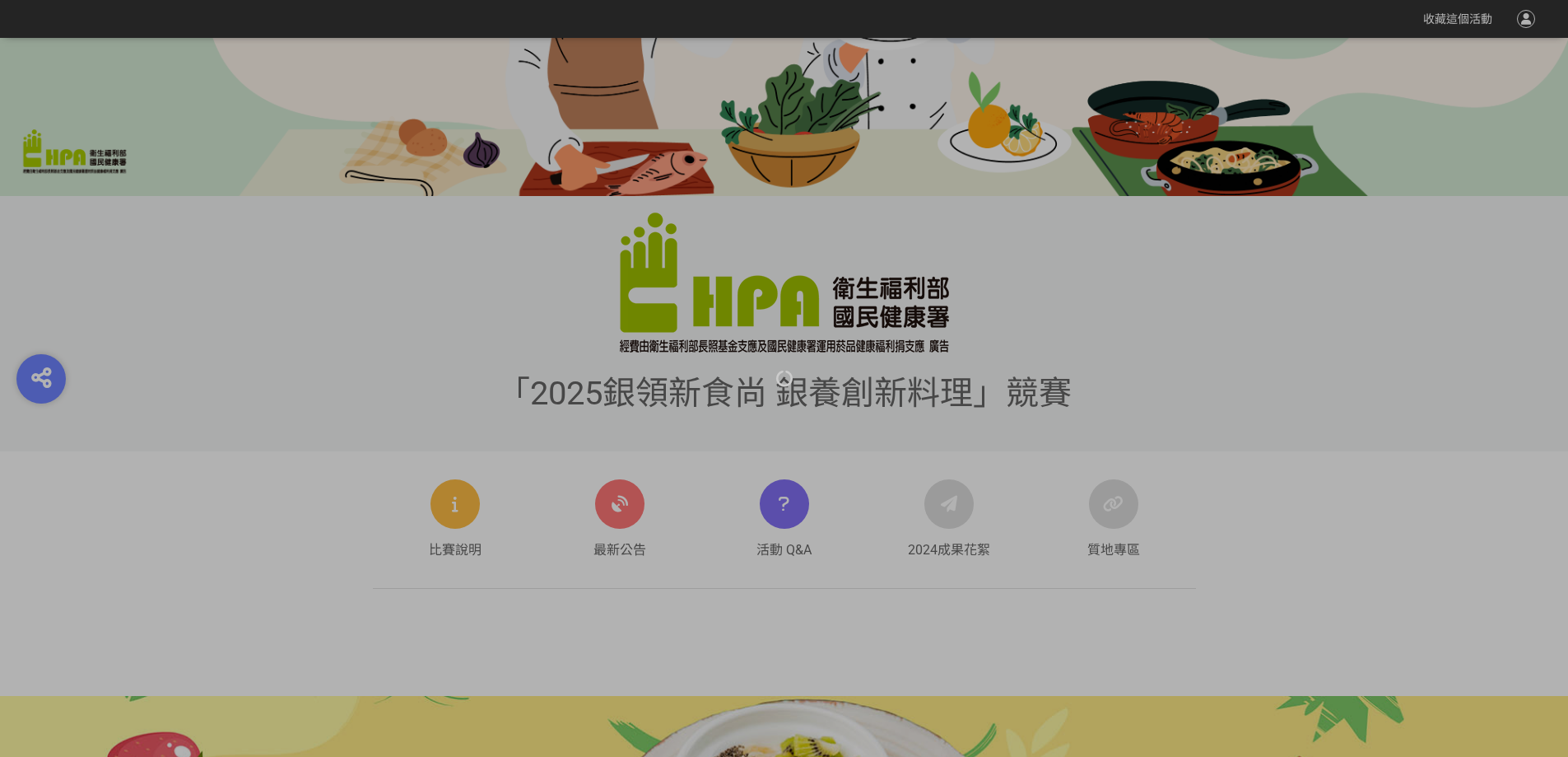
scroll to position [545, 0]
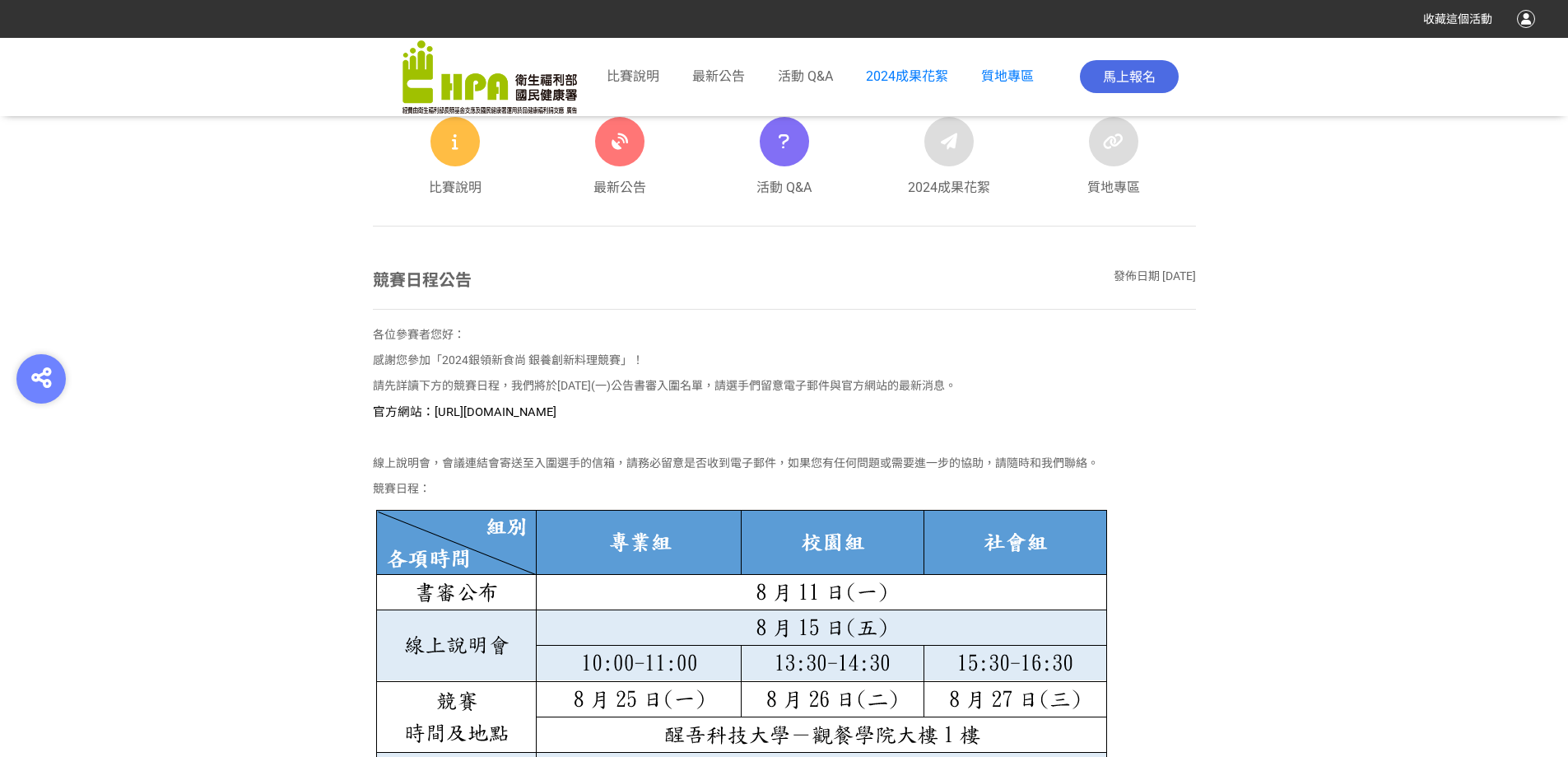
scroll to position [1064, 0]
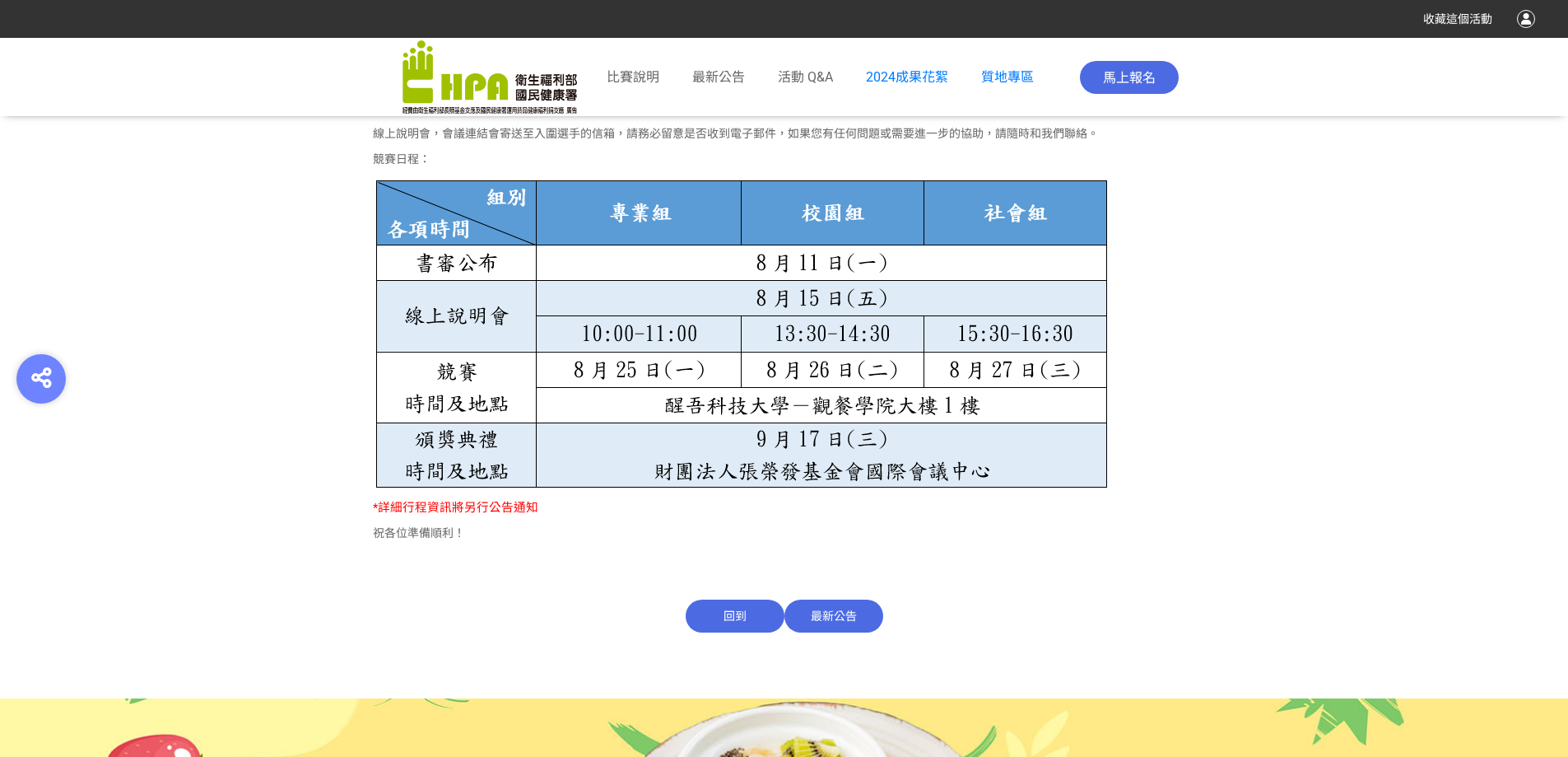
click at [757, 614] on span "回到" at bounding box center [735, 616] width 98 height 33
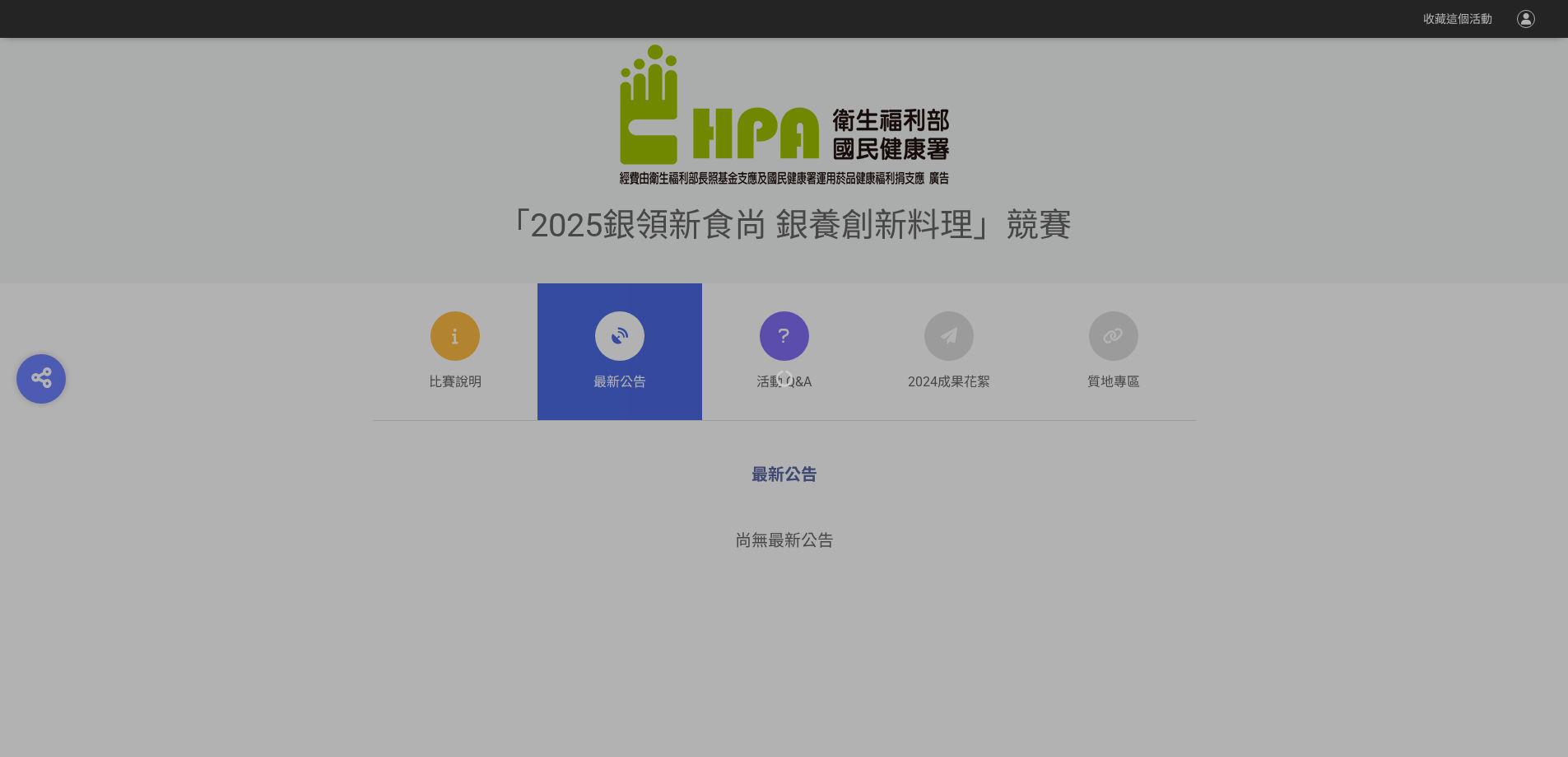
scroll to position [659, 0]
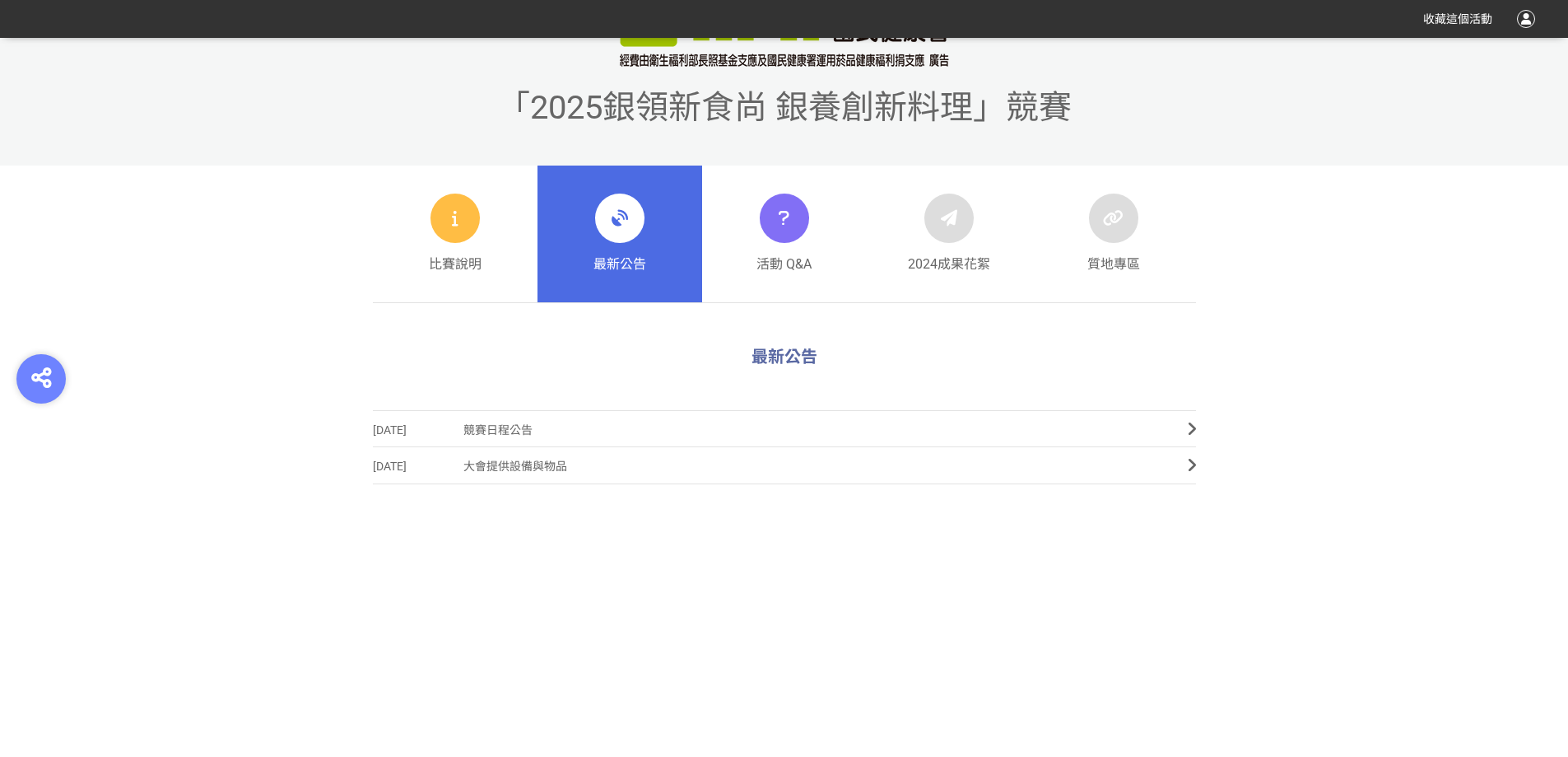
click at [482, 430] on span "競賽日程公告" at bounding box center [813, 430] width 700 height 37
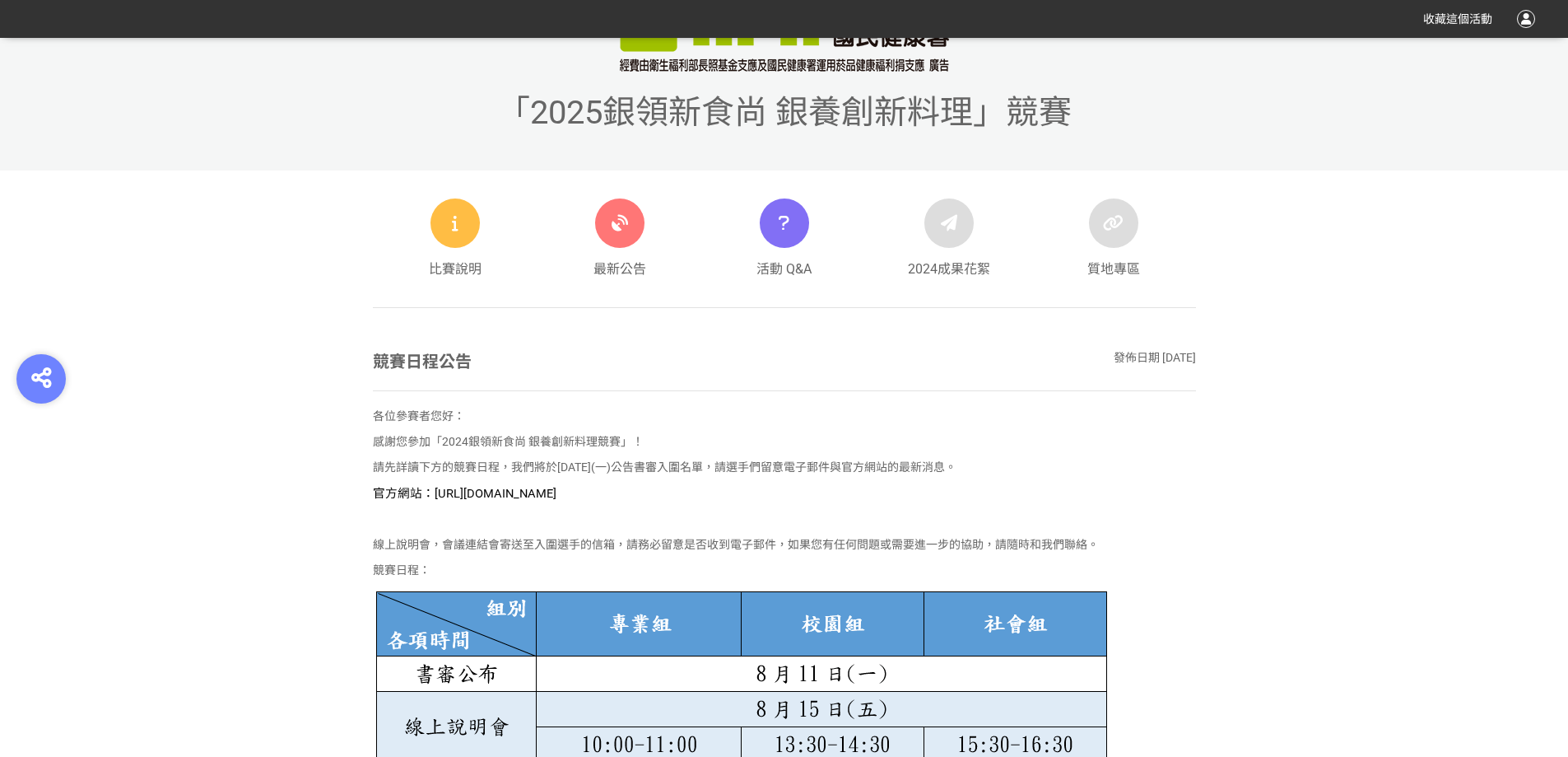
scroll to position [823, 0]
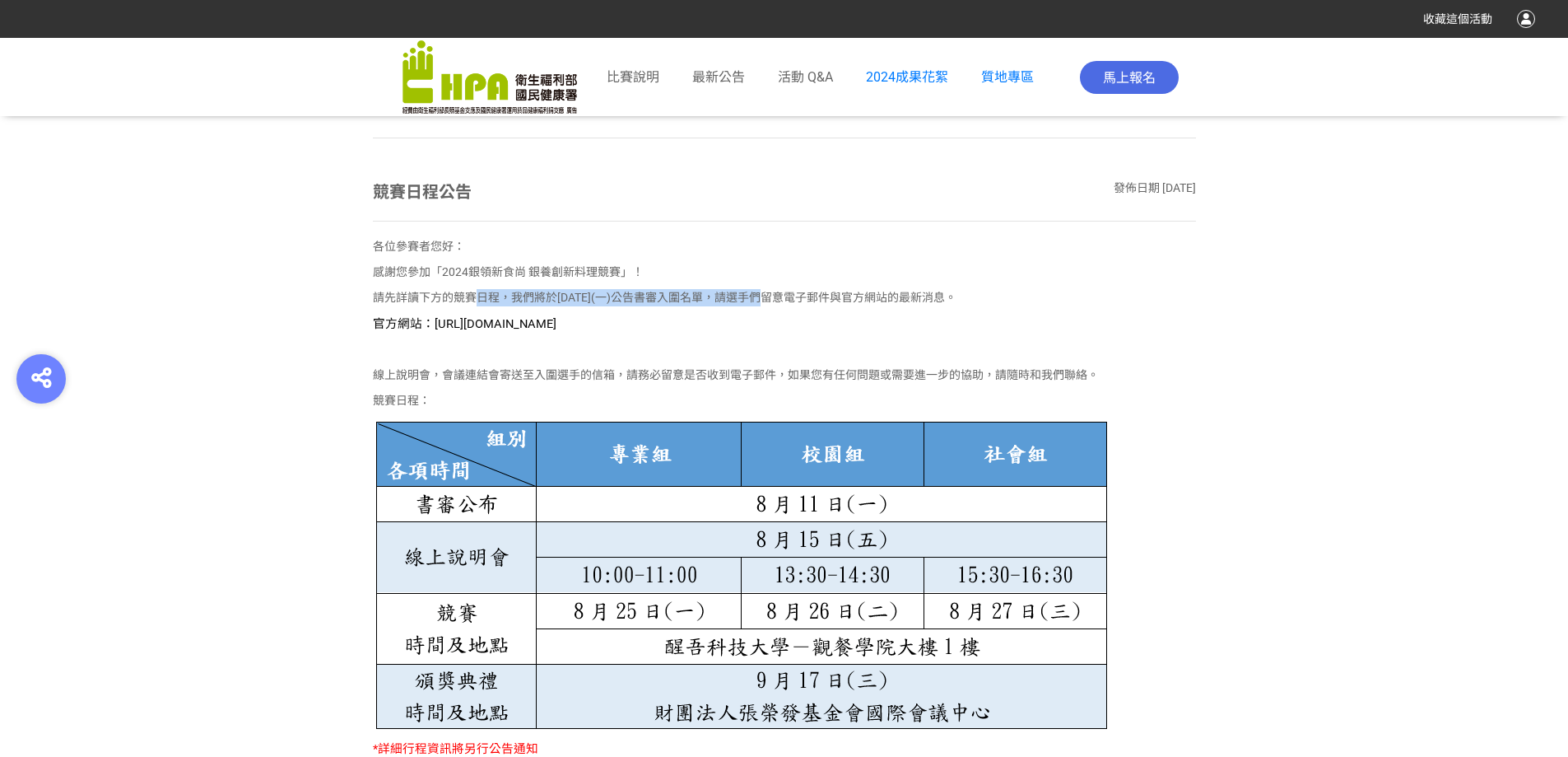
drag, startPoint x: 474, startPoint y: 297, endPoint x: 779, endPoint y: 296, distance: 305.0
click at [779, 296] on p "請先詳讀下方的競賽日程，我們將於[DATE](一)公告書審入圍名單，請選手們留意電子郵件與官方網站的最新消息。" at bounding box center [784, 297] width 823 height 17
drag, startPoint x: 714, startPoint y: 304, endPoint x: 894, endPoint y: 292, distance: 180.4
click at [894, 292] on p "請先詳讀下方的競賽日程，我們將於[DATE](一)公告書審入圍名單，請選手們留意電子郵件與官方網站的最新消息。" at bounding box center [784, 297] width 823 height 17
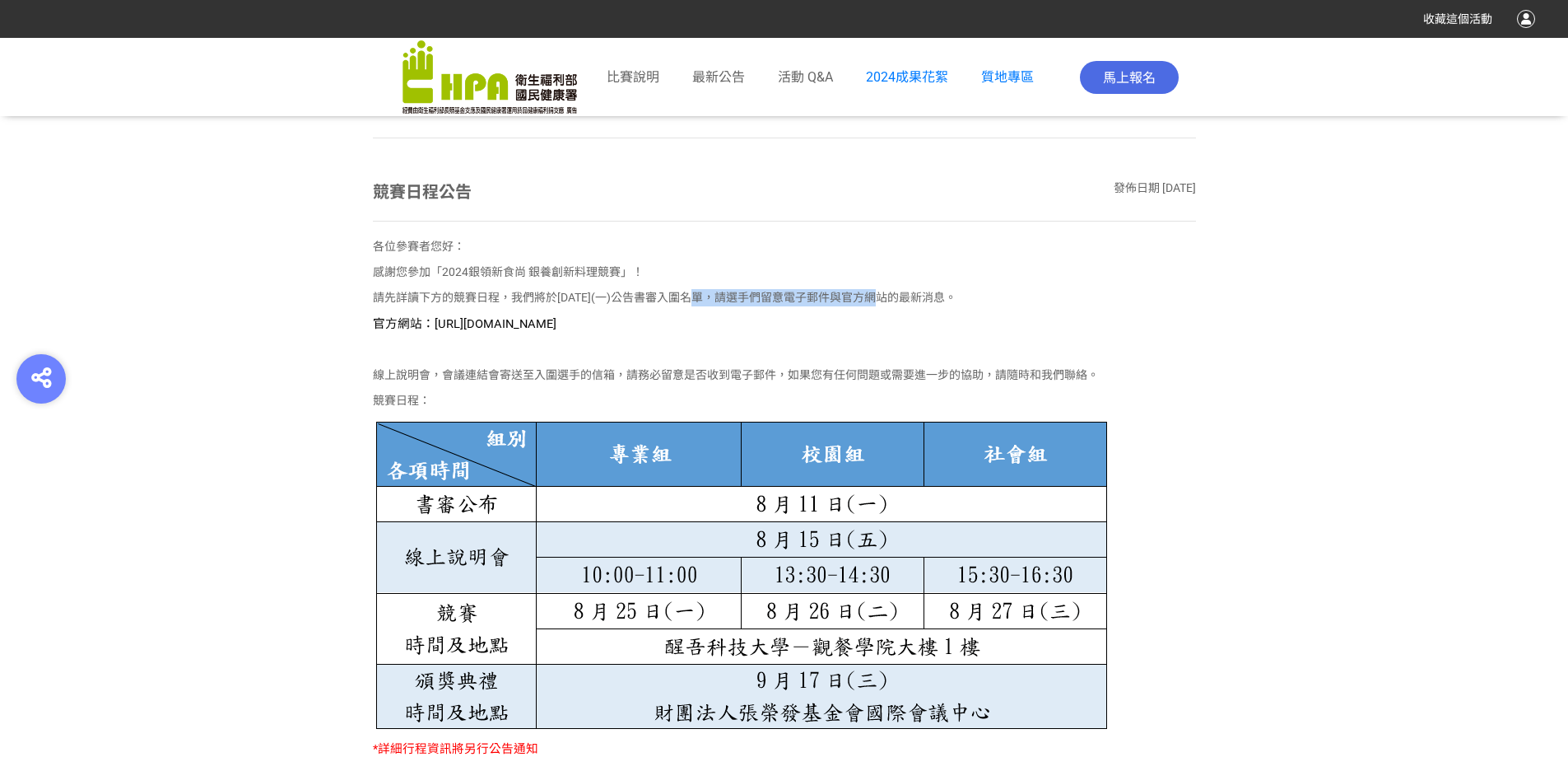
click at [894, 292] on p "請先詳讀下方的競賽日程，我們將於[DATE](一)公告書審入圍名單，請選手們留意電子郵件與官方網站的最新消息。" at bounding box center [784, 297] width 823 height 17
click at [903, 304] on p "請先詳讀下方的競賽日程，我們將於[DATE](一)公告書審入圍名單，請選手們留意電子郵件與官方網站的最新消息。" at bounding box center [784, 297] width 823 height 17
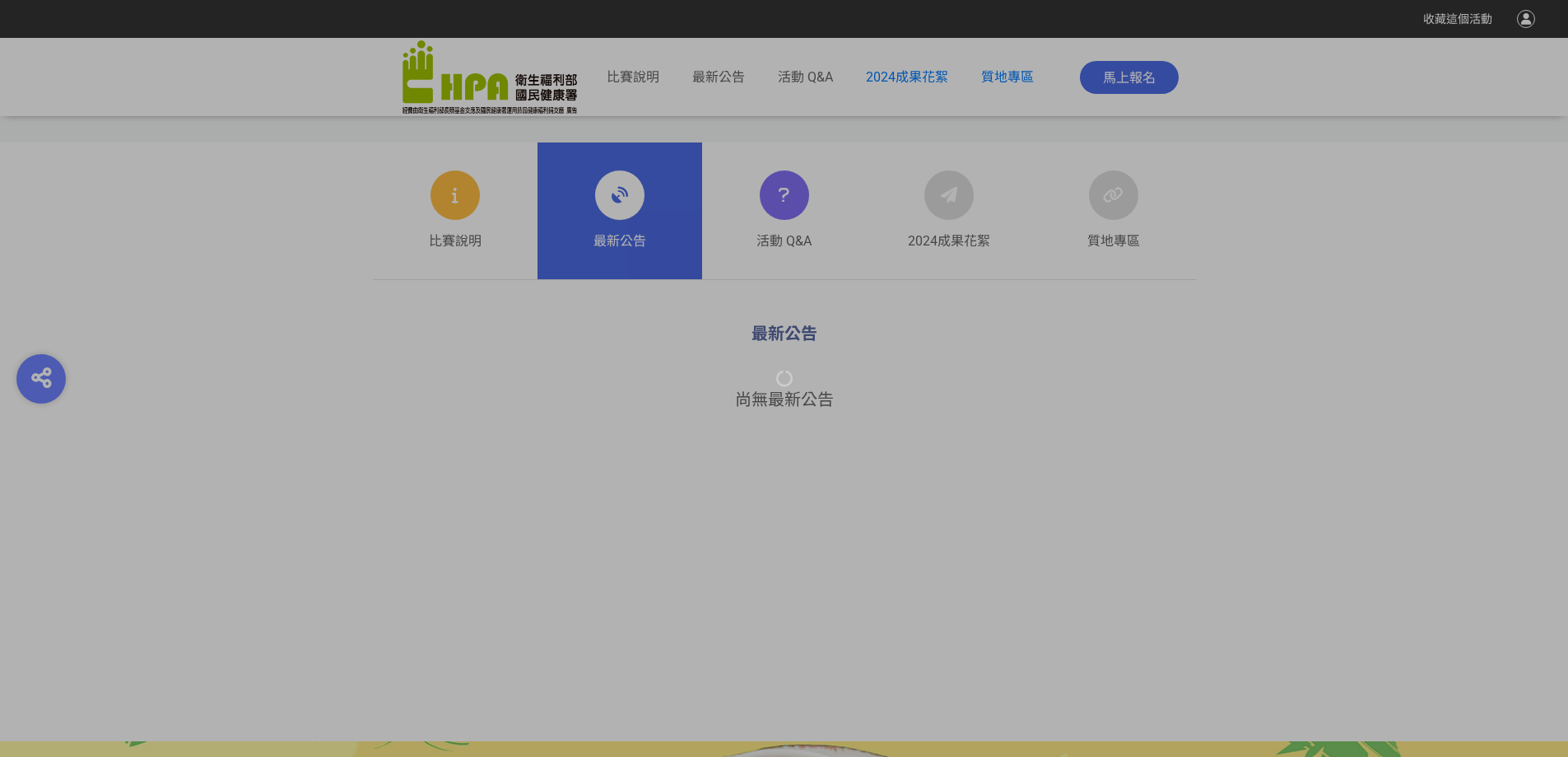
scroll to position [659, 0]
